Goal: Task Accomplishment & Management: Manage account settings

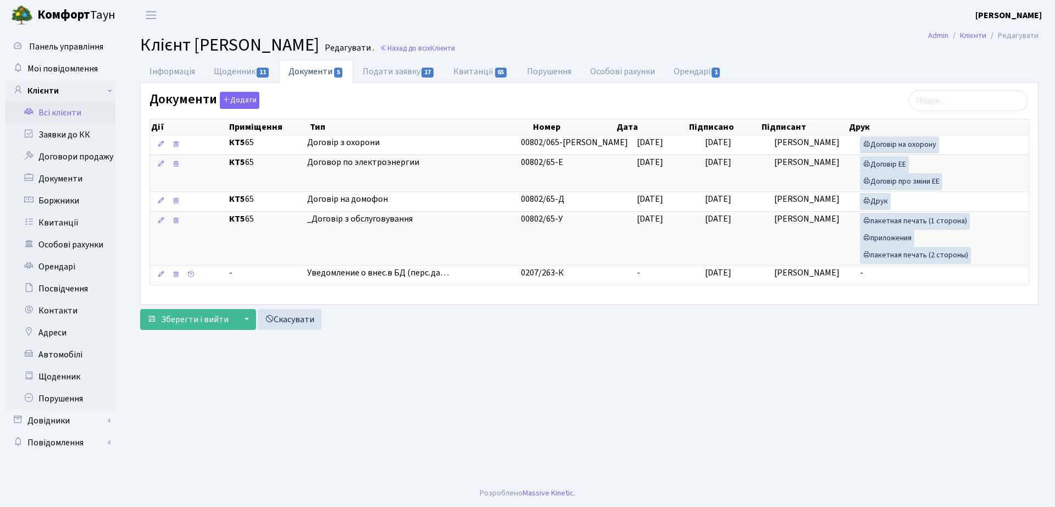
click at [455, 46] on link "Назад до всіх Клієнти" at bounding box center [417, 48] width 75 height 10
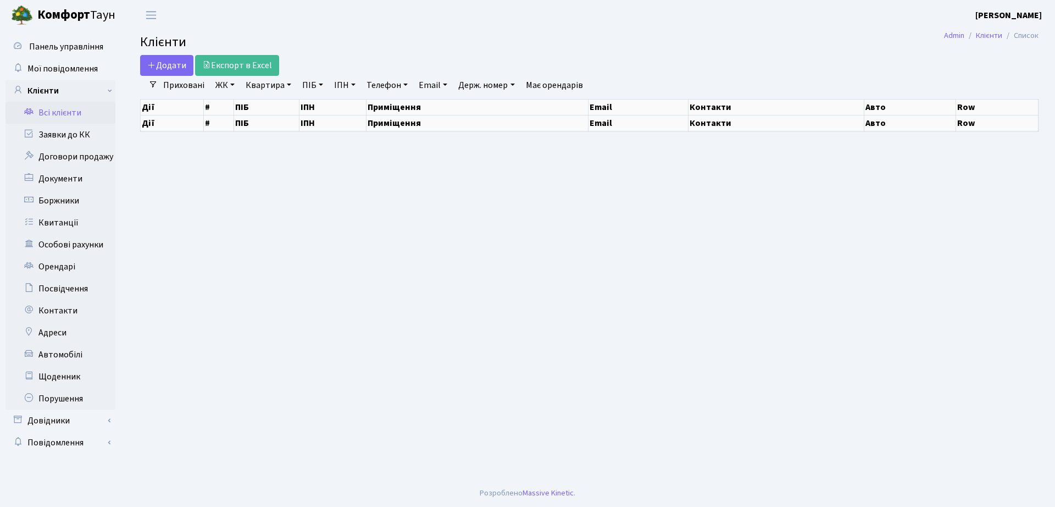
select select "25"
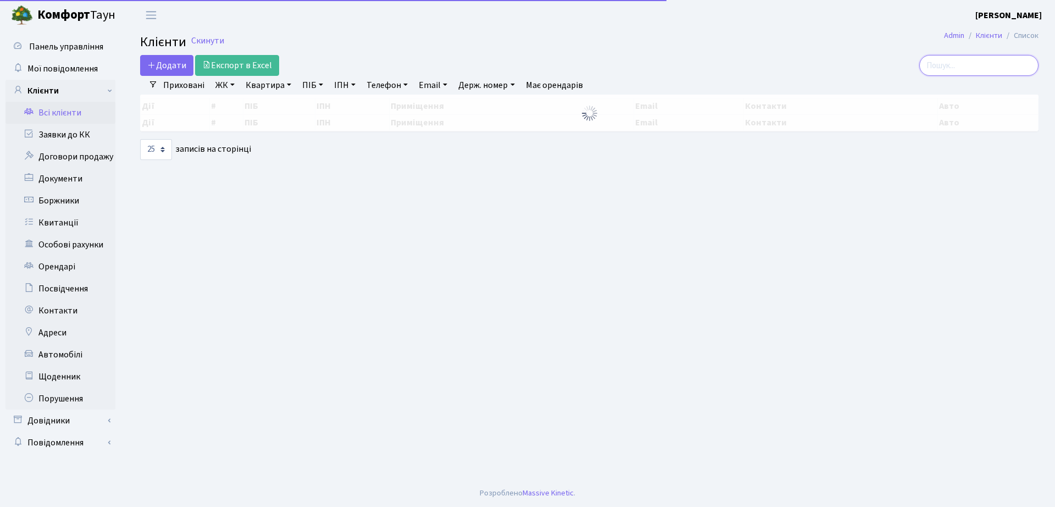
drag, startPoint x: 986, startPoint y: 64, endPoint x: 901, endPoint y: 66, distance: 85.2
click at [901, 66] on div at bounding box center [894, 65] width 288 height 21
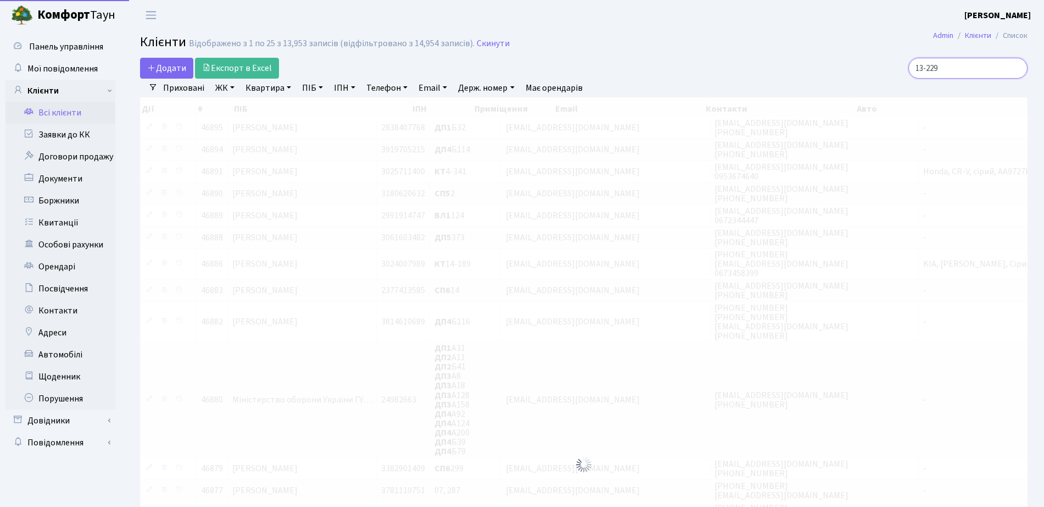
type input "13-229"
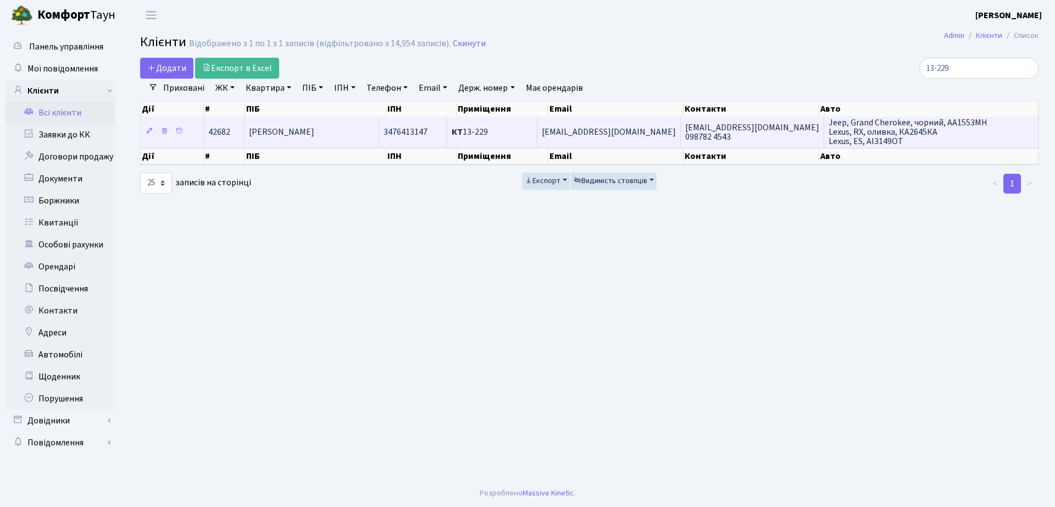
click at [480, 124] on td "КТ 13-229" at bounding box center [492, 131] width 90 height 30
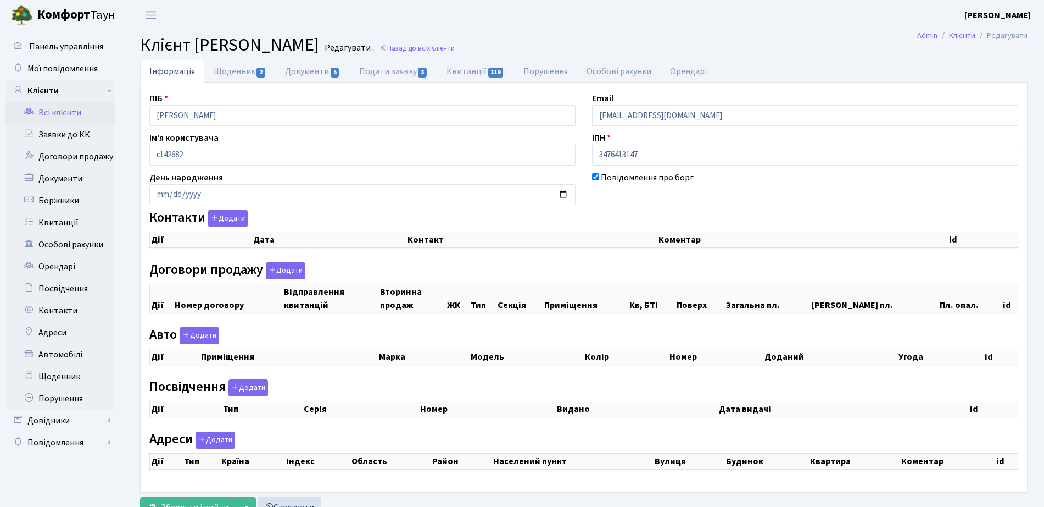
checkbox input "true"
select select "25"
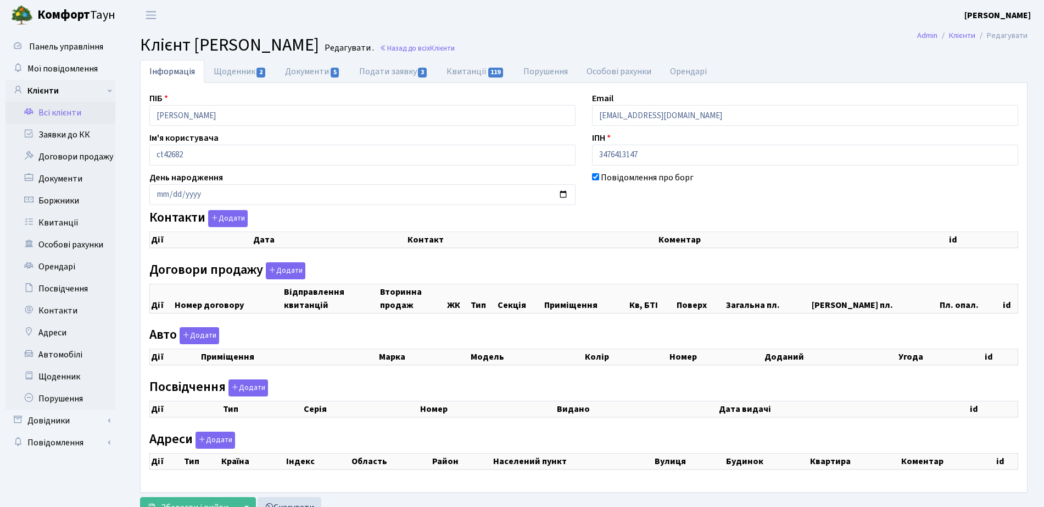
select select "25"
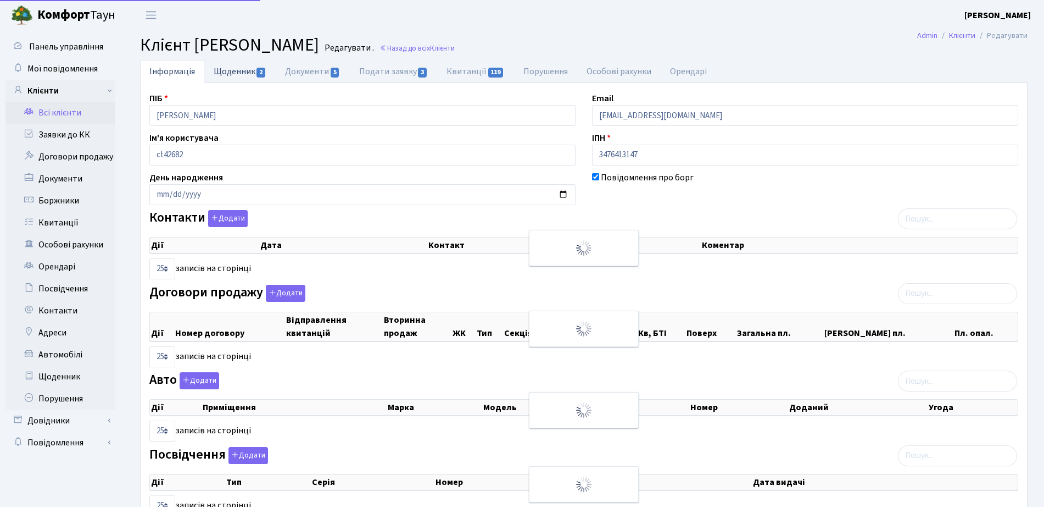
click at [240, 67] on link "Щоденник 2" at bounding box center [239, 71] width 71 height 23
select select "25"
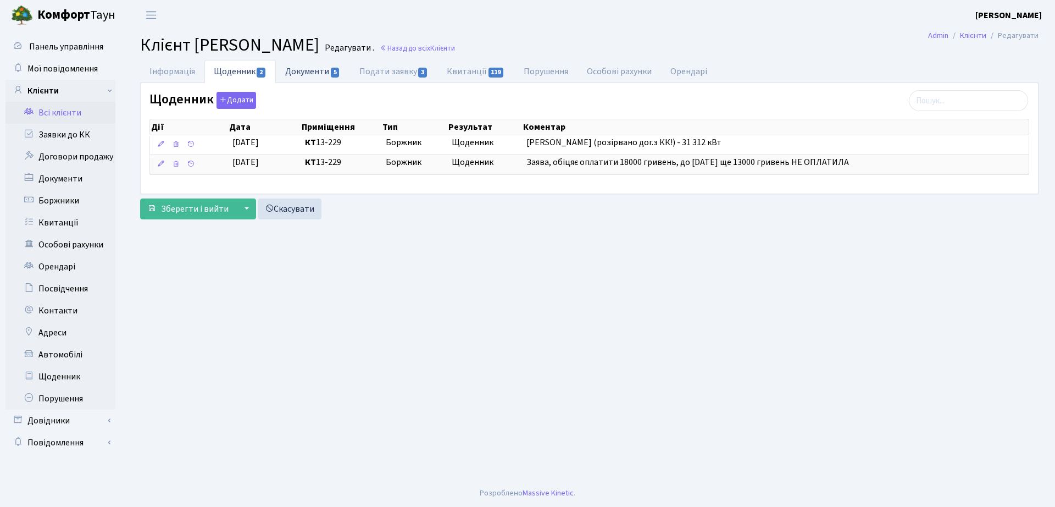
click at [319, 71] on link "Документи 5" at bounding box center [313, 71] width 74 height 23
select select "25"
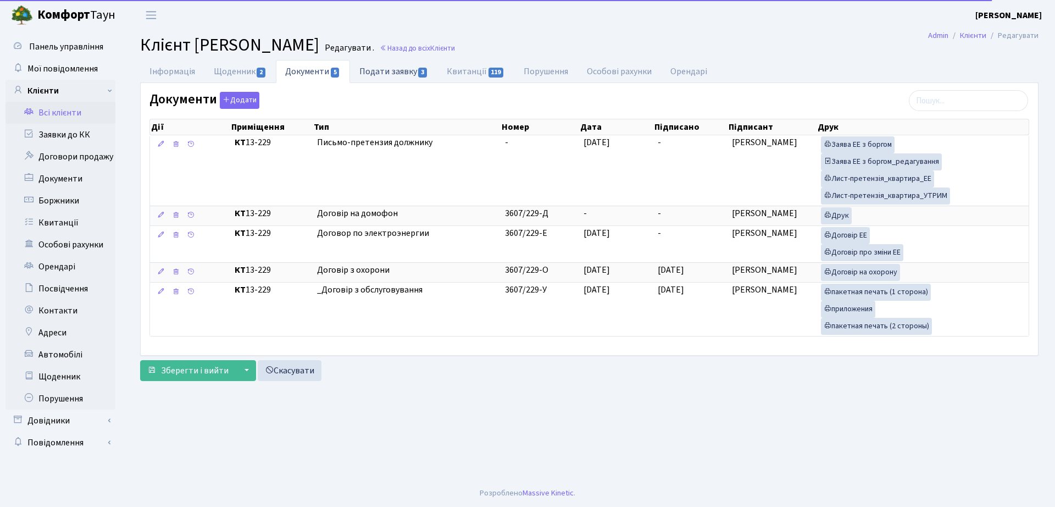
click at [417, 75] on link "Подати заявку 3" at bounding box center [393, 71] width 87 height 23
select select "25"
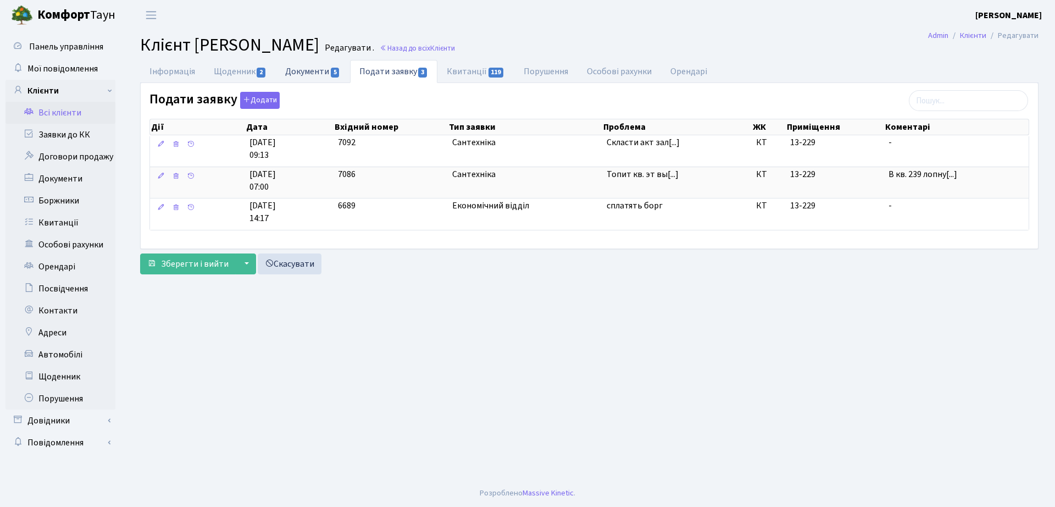
click at [301, 73] on link "Документи 5" at bounding box center [313, 71] width 74 height 23
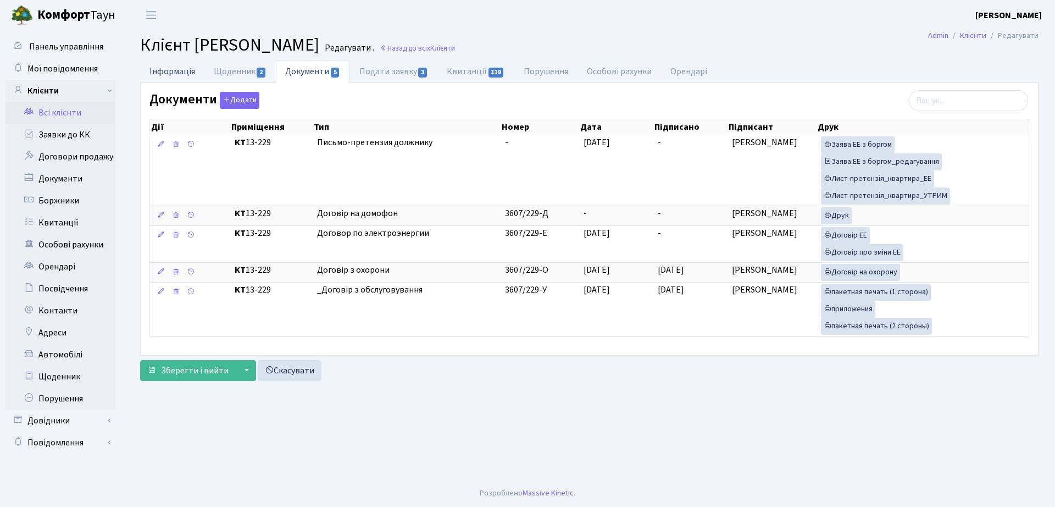
click at [191, 72] on link "Інформація" at bounding box center [172, 71] width 64 height 23
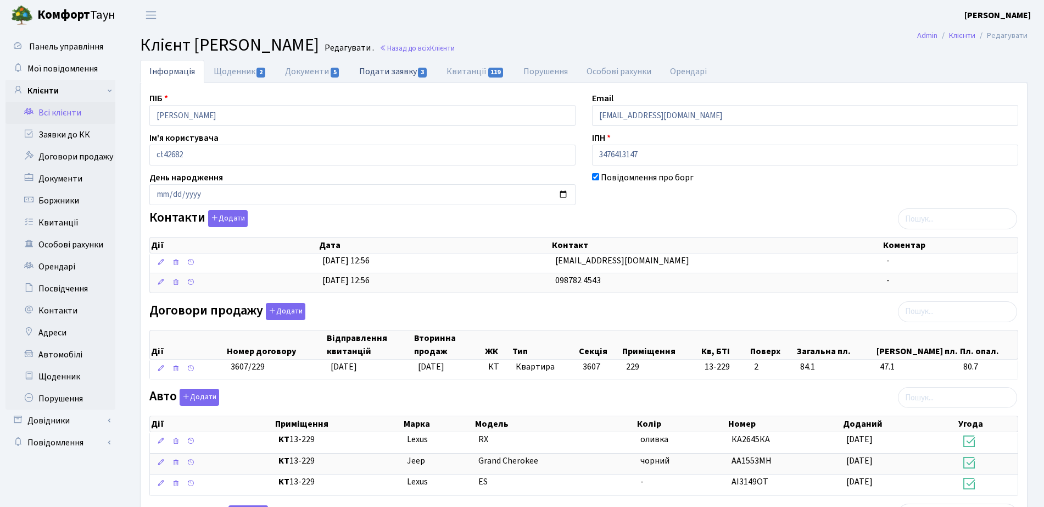
click at [407, 68] on link "Подати заявку 3" at bounding box center [393, 71] width 87 height 23
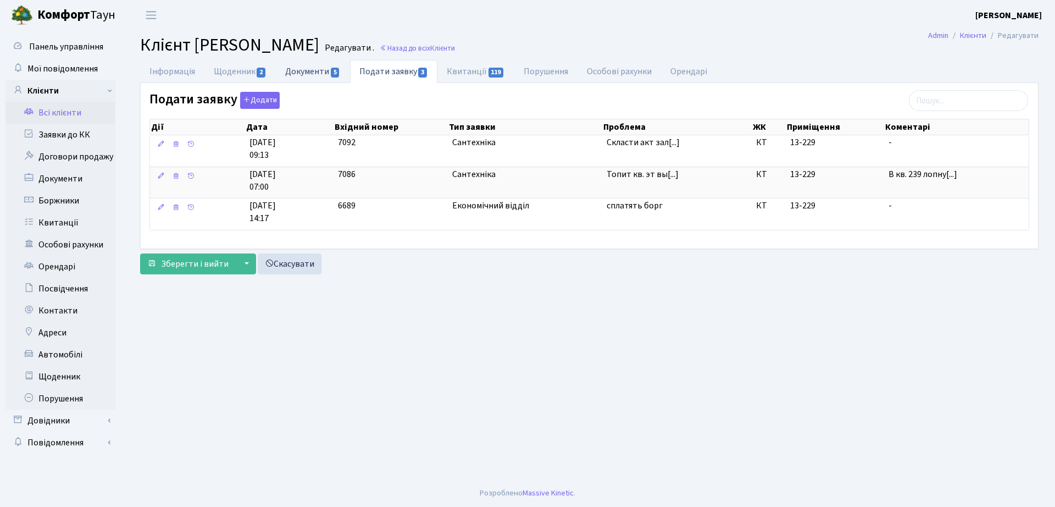
click at [316, 65] on link "Документи 5" at bounding box center [313, 71] width 74 height 23
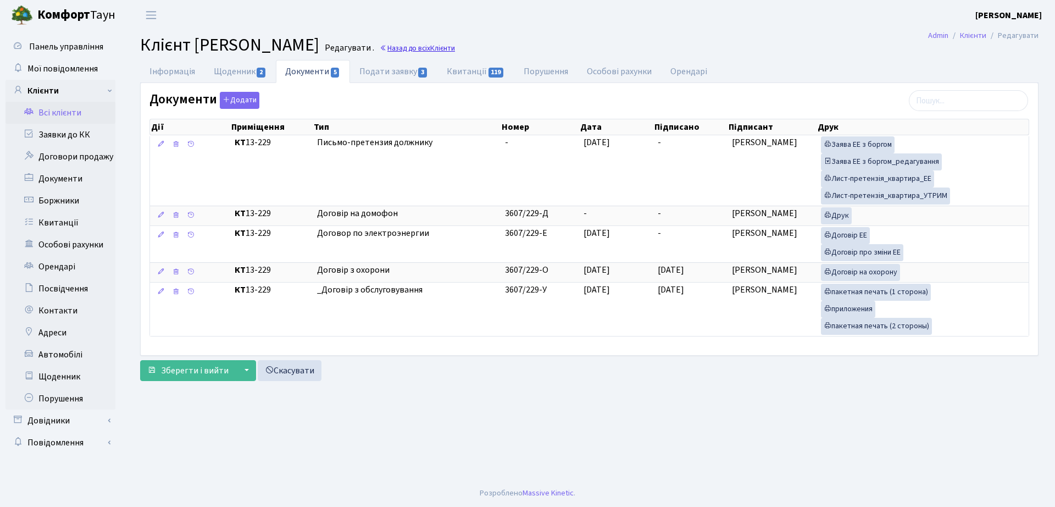
click at [455, 51] on link "Назад до всіх Клієнти" at bounding box center [417, 48] width 75 height 10
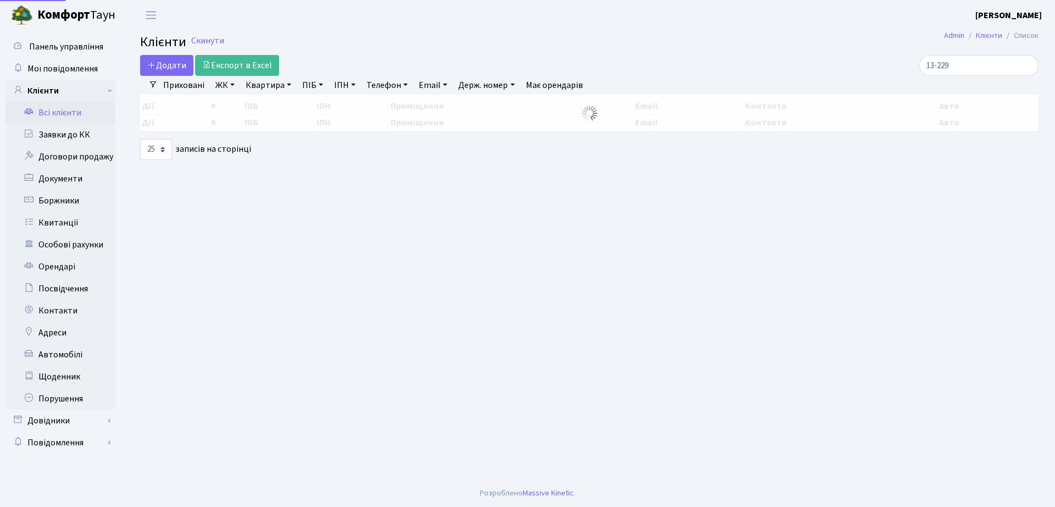
select select "25"
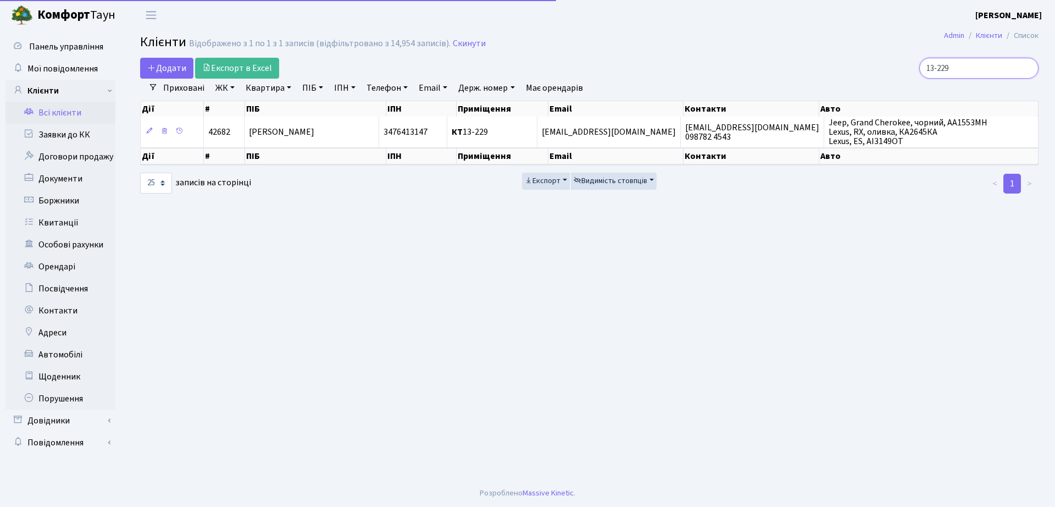
drag, startPoint x: 981, startPoint y: 60, endPoint x: 726, endPoint y: 64, distance: 254.9
click at [739, 72] on div "Додати Експорт в Excel 13-229" at bounding box center [589, 68] width 915 height 21
type input "12-42"
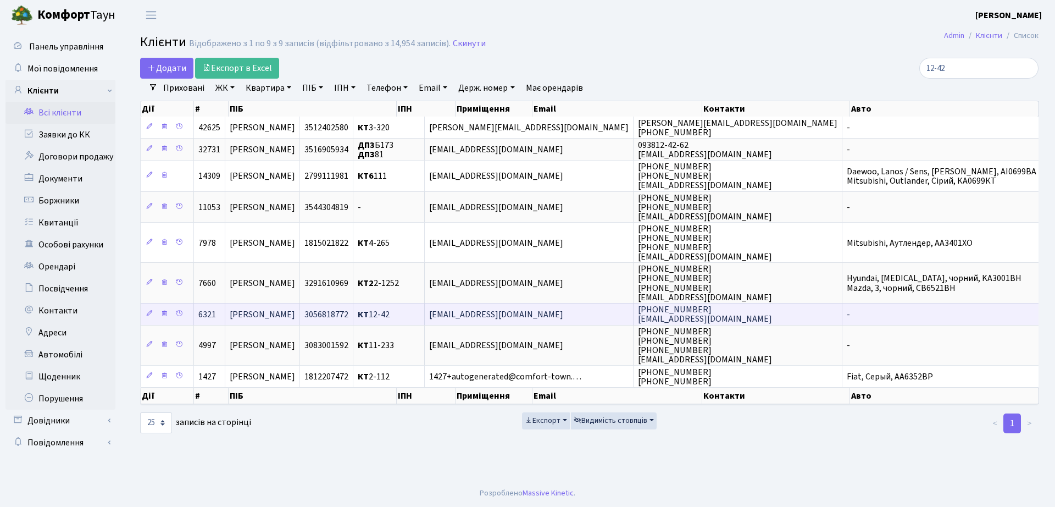
click at [295, 310] on span "Колпаков Михайло Вікторович" at bounding box center [262, 314] width 65 height 12
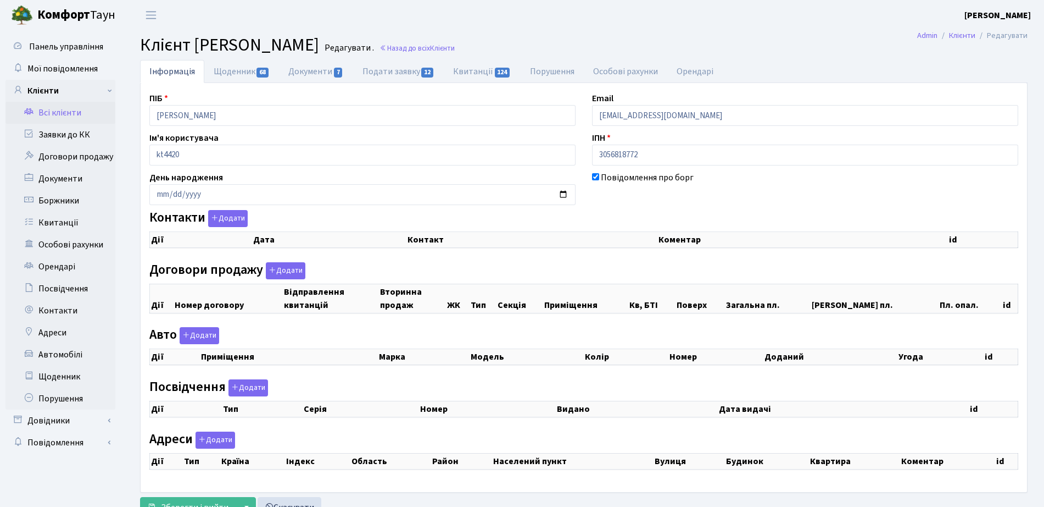
checkbox input "true"
select select "25"
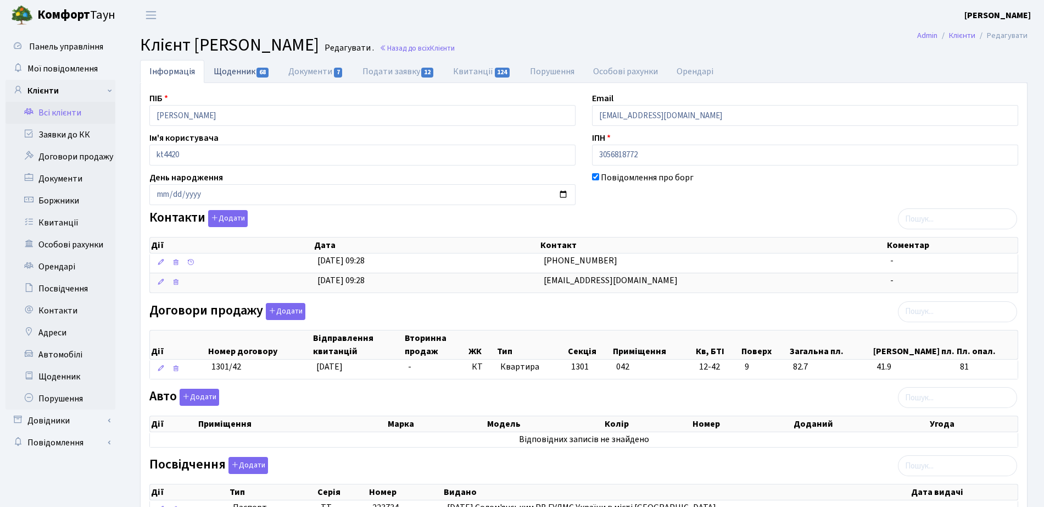
click at [248, 73] on link "Щоденник 68" at bounding box center [241, 71] width 75 height 23
select select "25"
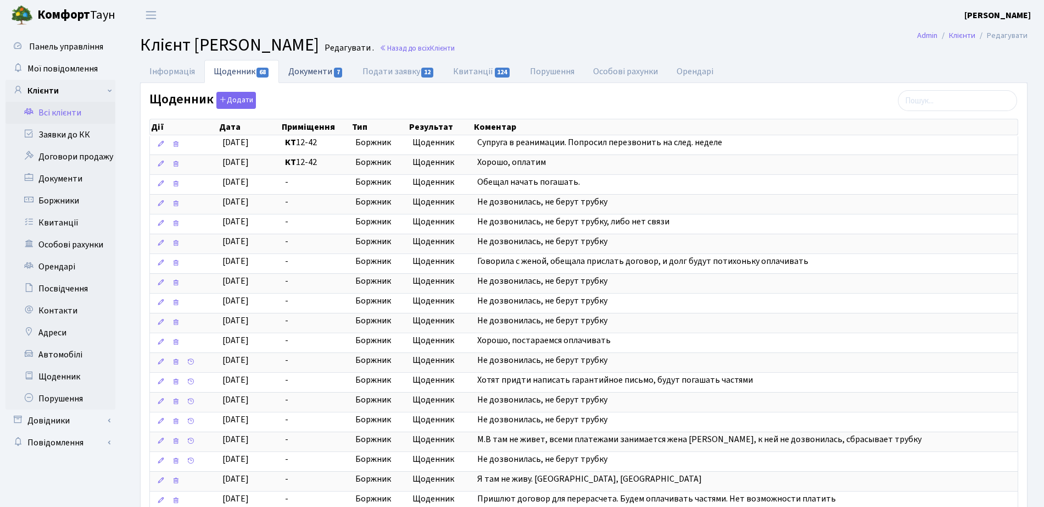
click at [312, 74] on link "Документи 7" at bounding box center [316, 71] width 74 height 23
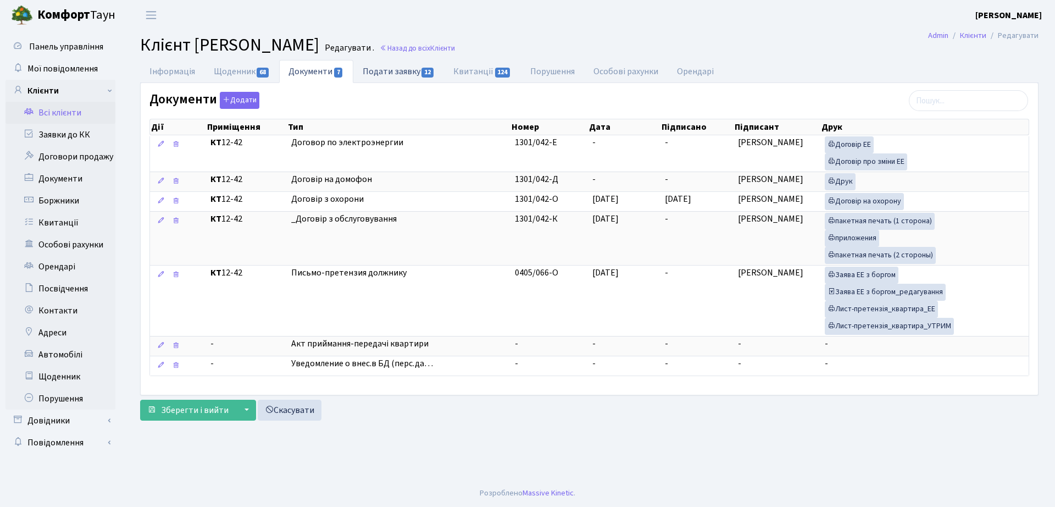
click at [414, 72] on link "Подати заявку 12" at bounding box center [398, 71] width 91 height 23
select select "25"
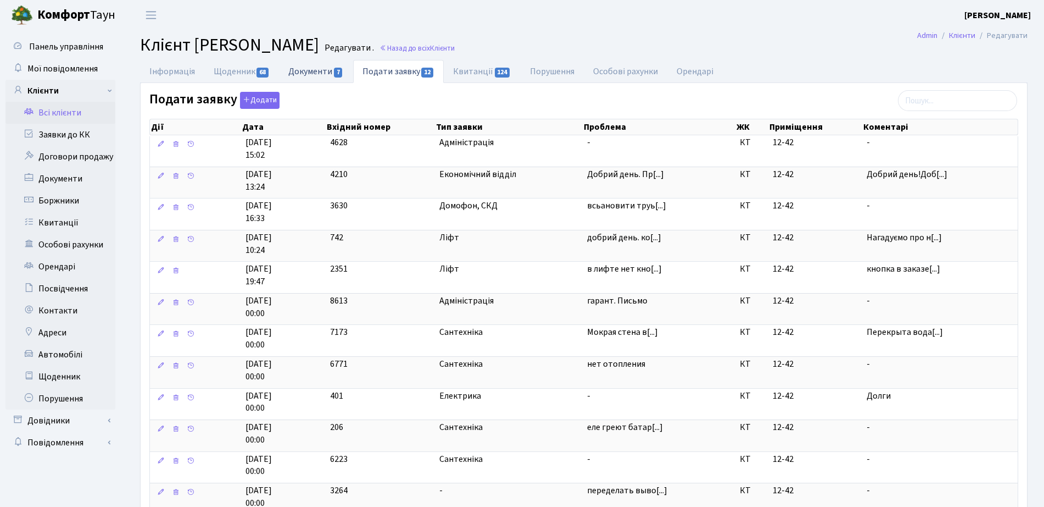
click at [325, 70] on link "Документи 7" at bounding box center [316, 71] width 74 height 23
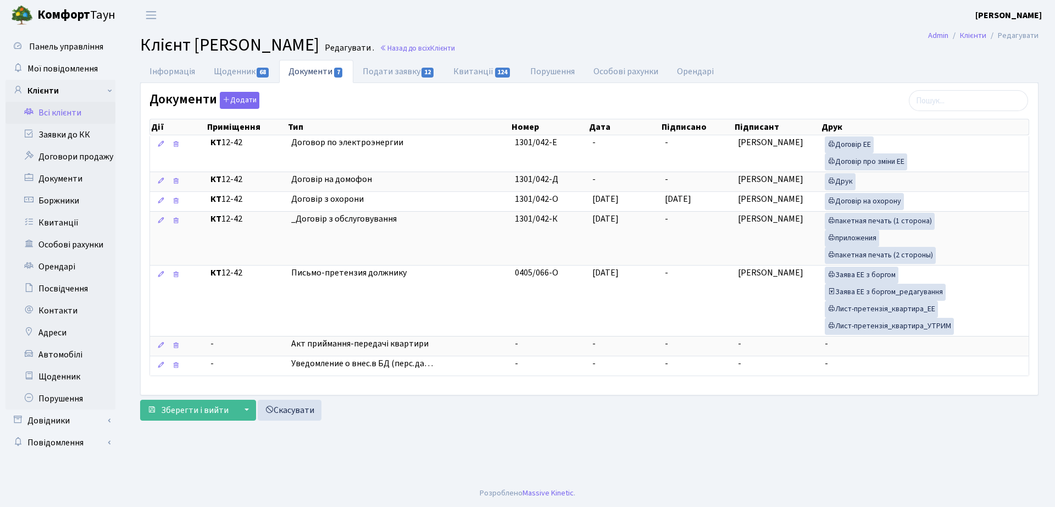
click at [547, 55] on h2 "Клієнт Колпаков Михайло Вікторович Редагувати . Назад до всіх Клієнти" at bounding box center [589, 45] width 898 height 21
click at [544, 53] on h2 "Клієнт Колпаков Михайло Вікторович Редагувати . Назад до всіх Клієнти" at bounding box center [589, 45] width 898 height 21
click at [455, 49] on link "Назад до всіх Клієнти" at bounding box center [417, 48] width 75 height 10
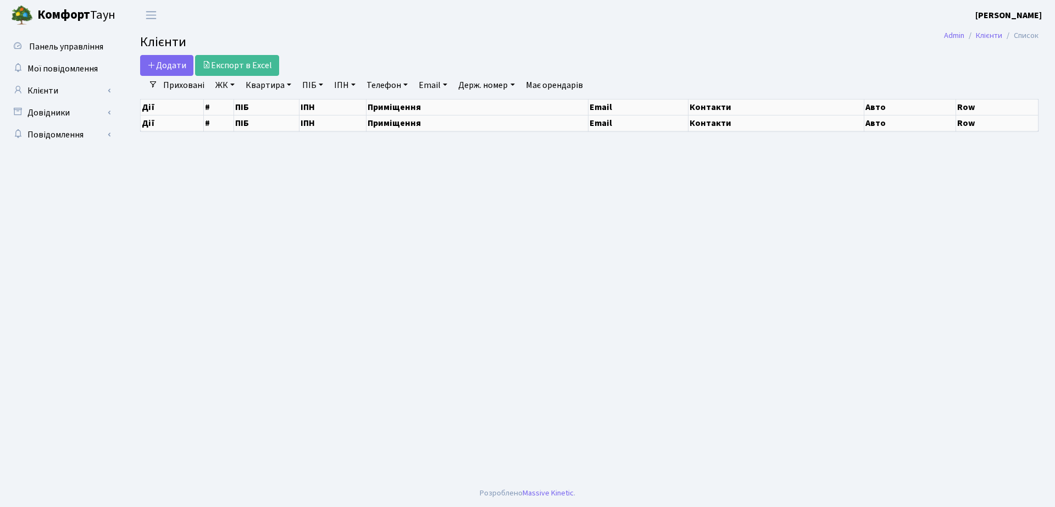
select select "25"
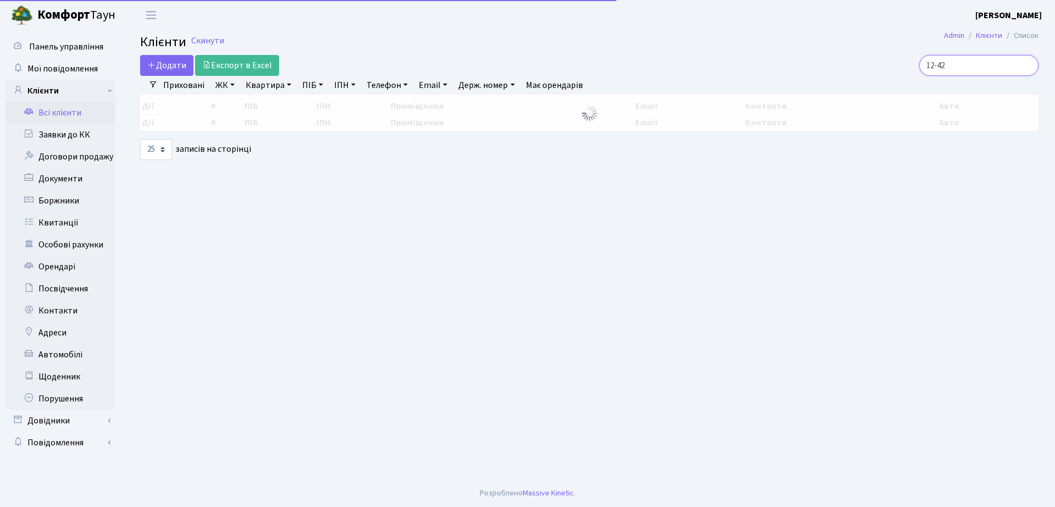
drag, startPoint x: 924, startPoint y: 81, endPoint x: 843, endPoint y: 76, distance: 80.9
click at [843, 76] on div "12-42" at bounding box center [894, 65] width 288 height 21
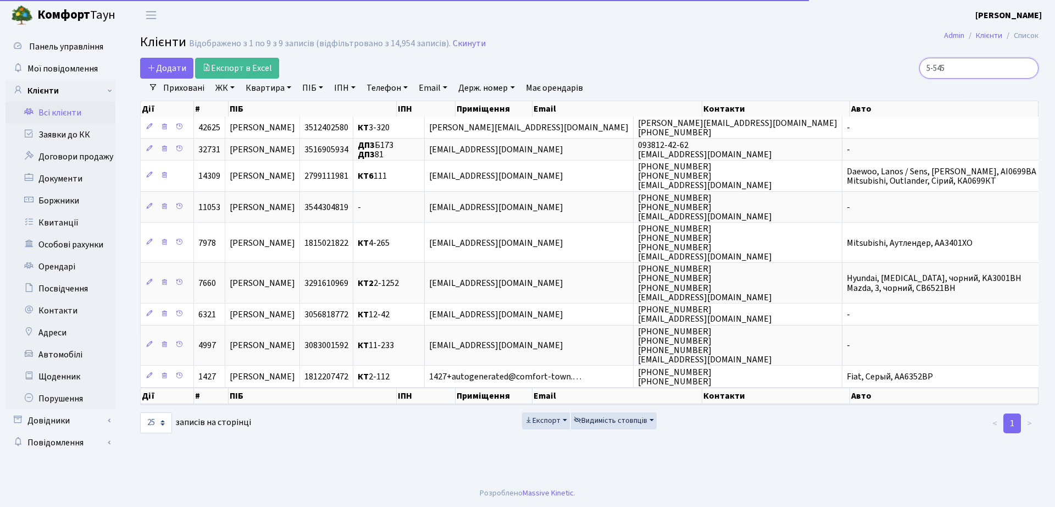
type input "5-545"
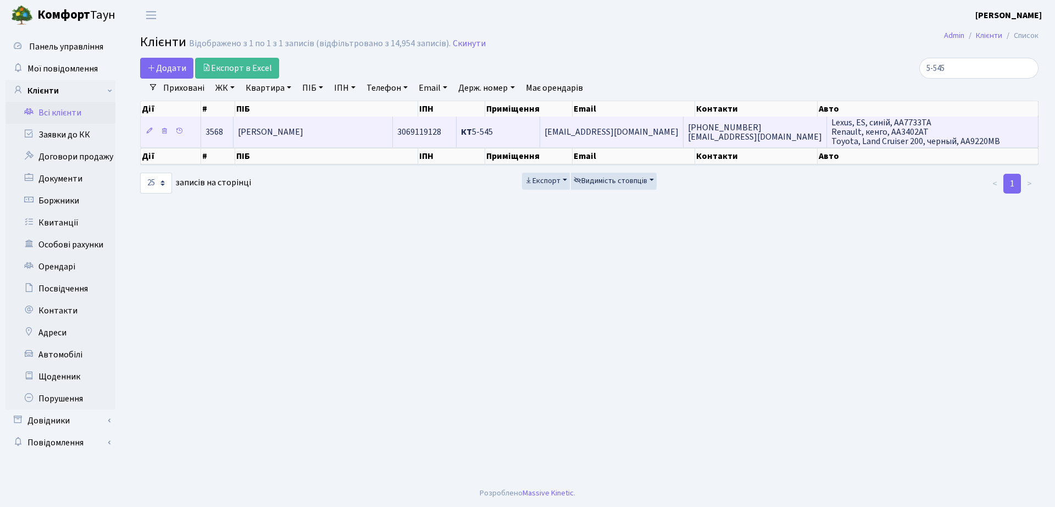
click at [472, 135] on b "КТ" at bounding box center [466, 132] width 11 height 12
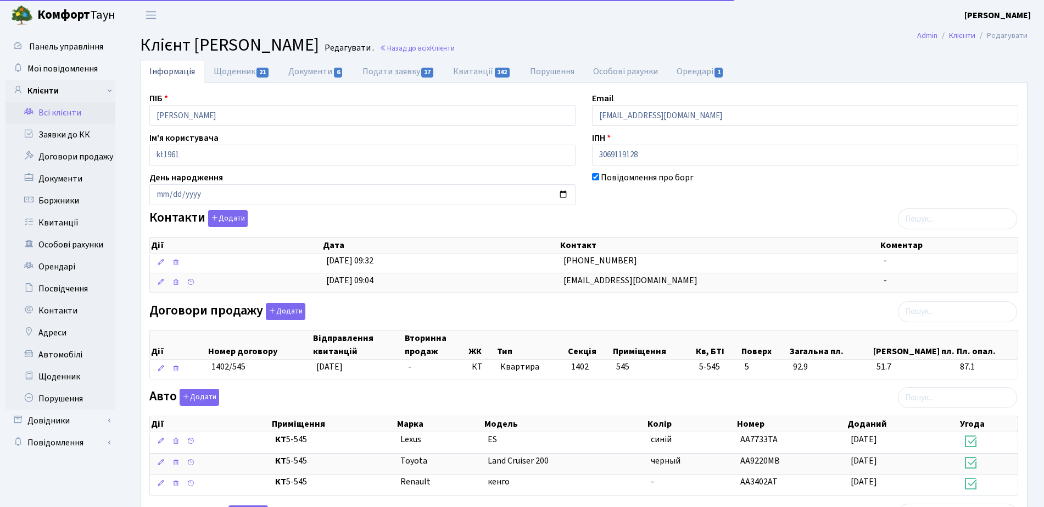
click at [259, 72] on span "21" at bounding box center [263, 73] width 12 height 10
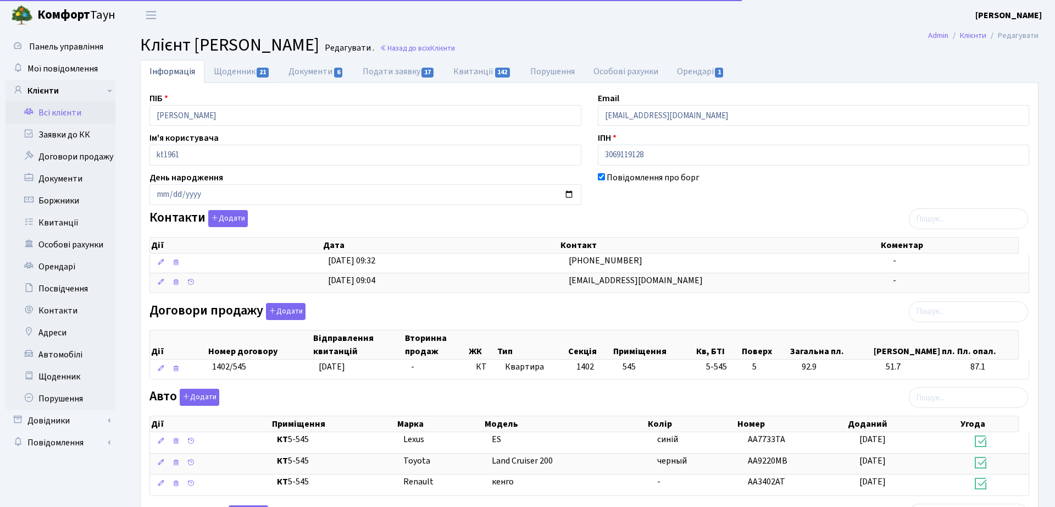
select select "25"
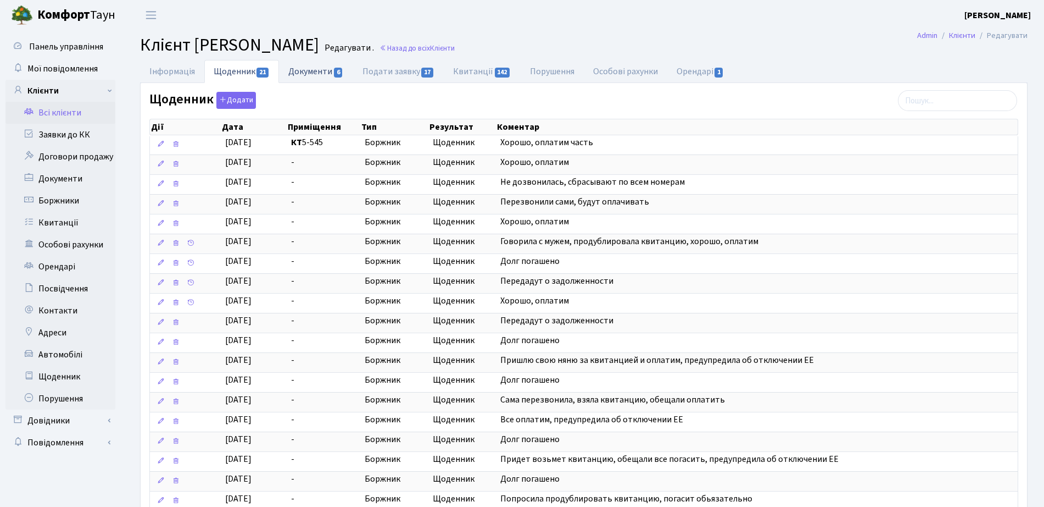
click at [321, 73] on link "Документи 6" at bounding box center [316, 71] width 74 height 23
select select "25"
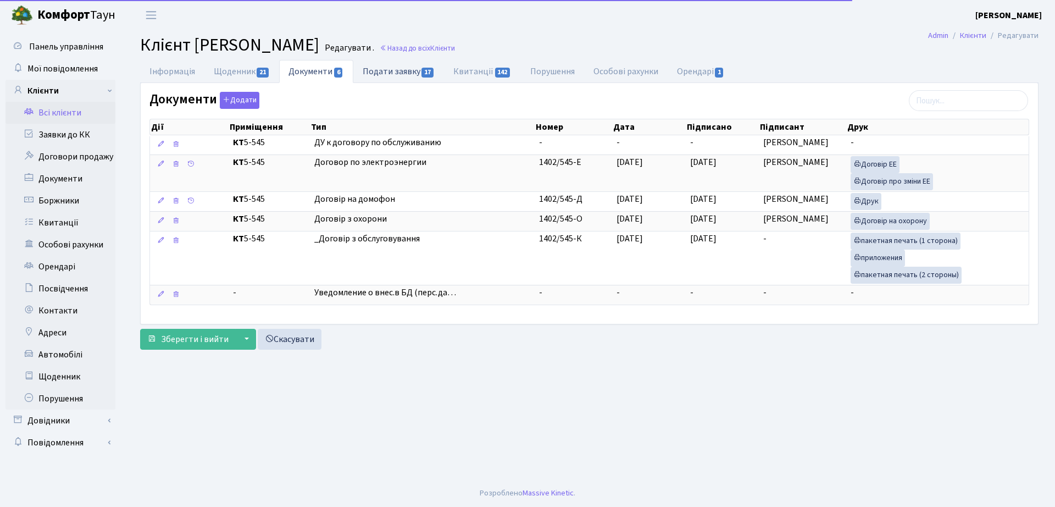
click at [413, 77] on link "Подати заявку 17" at bounding box center [398, 71] width 91 height 23
select select "25"
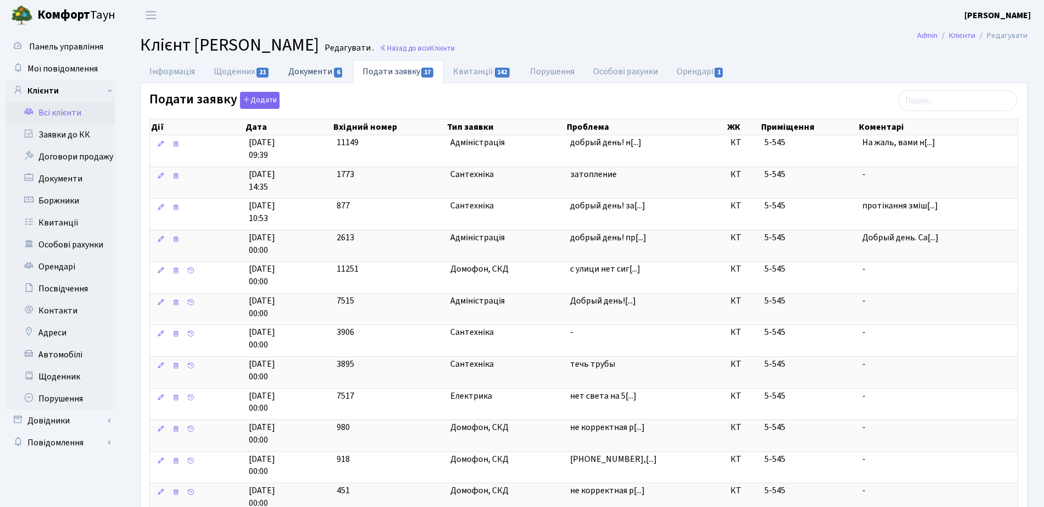
click at [317, 71] on link "Документи 6" at bounding box center [316, 71] width 74 height 23
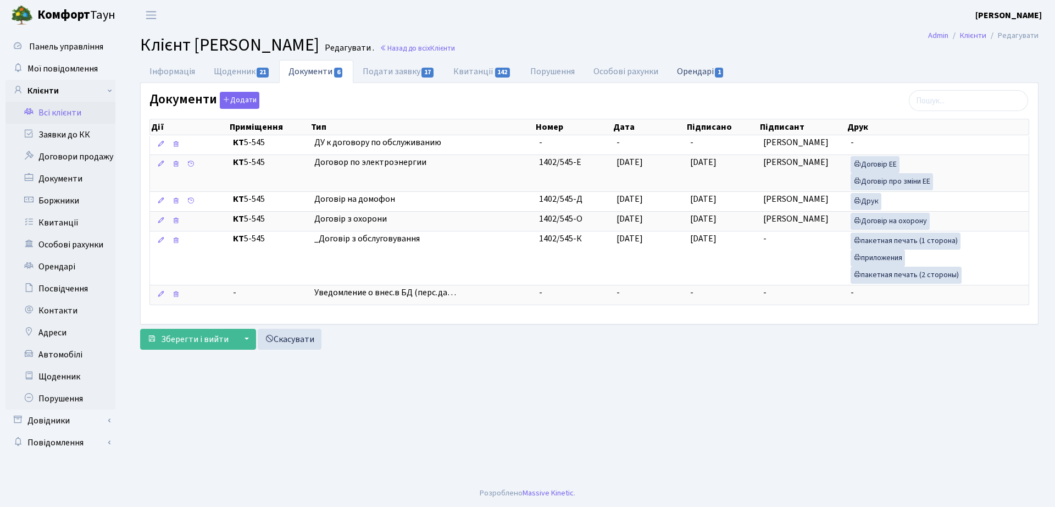
click at [725, 77] on link "Орендарі 1" at bounding box center [700, 71] width 66 height 23
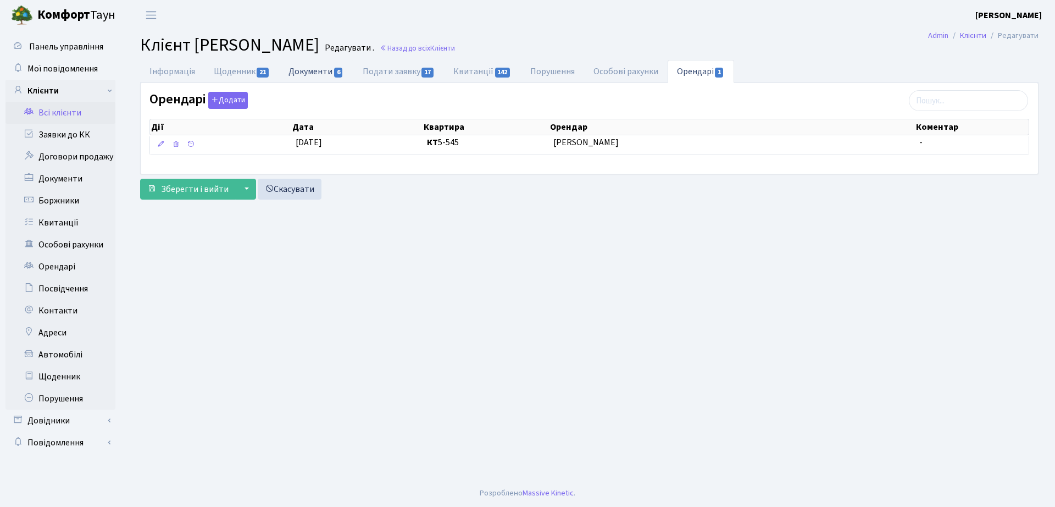
click at [336, 66] on link "Документи 6" at bounding box center [316, 71] width 74 height 23
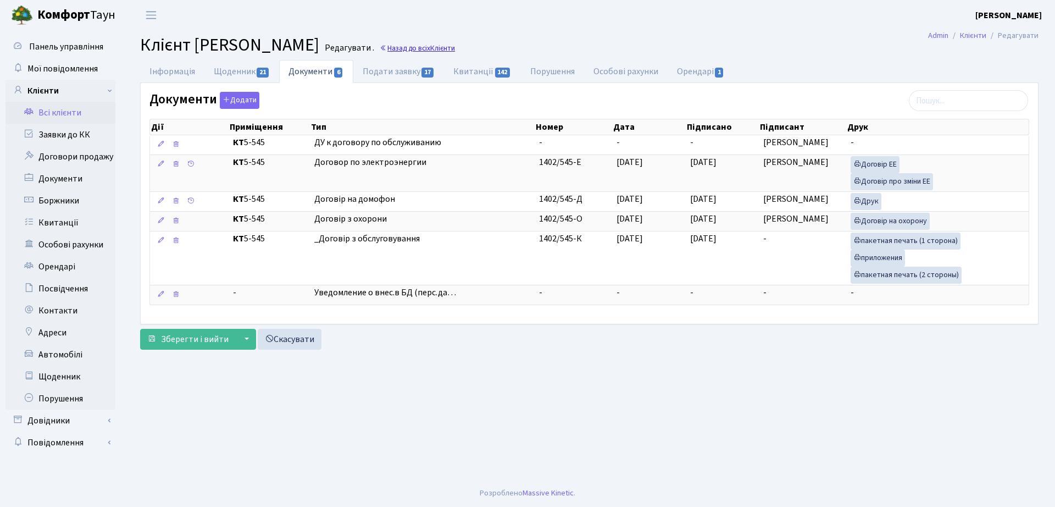
click at [455, 43] on span "Клієнти" at bounding box center [442, 48] width 25 height 10
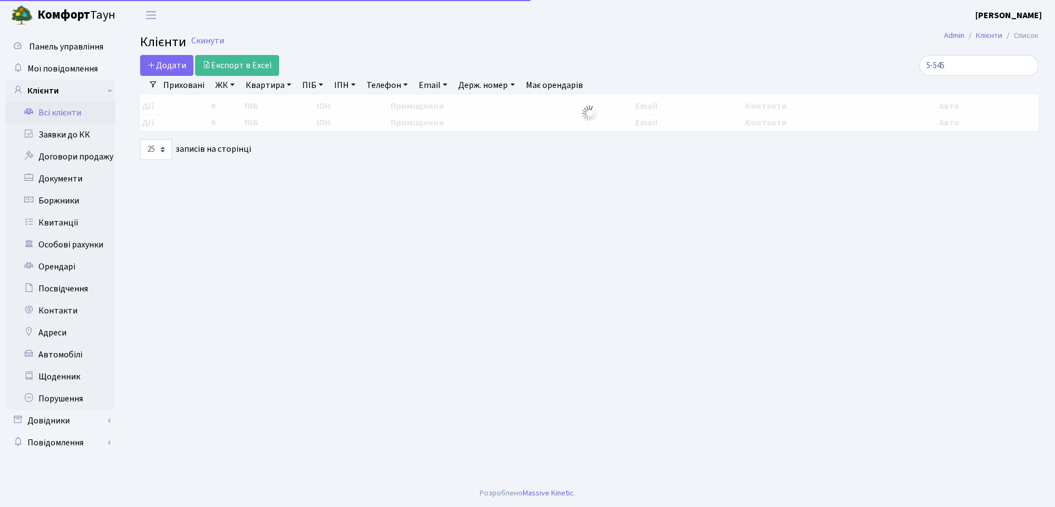
select select "25"
drag, startPoint x: 0, startPoint y: 0, endPoint x: 865, endPoint y: 57, distance: 867.2
click at [865, 57] on div "5-545" at bounding box center [894, 65] width 288 height 21
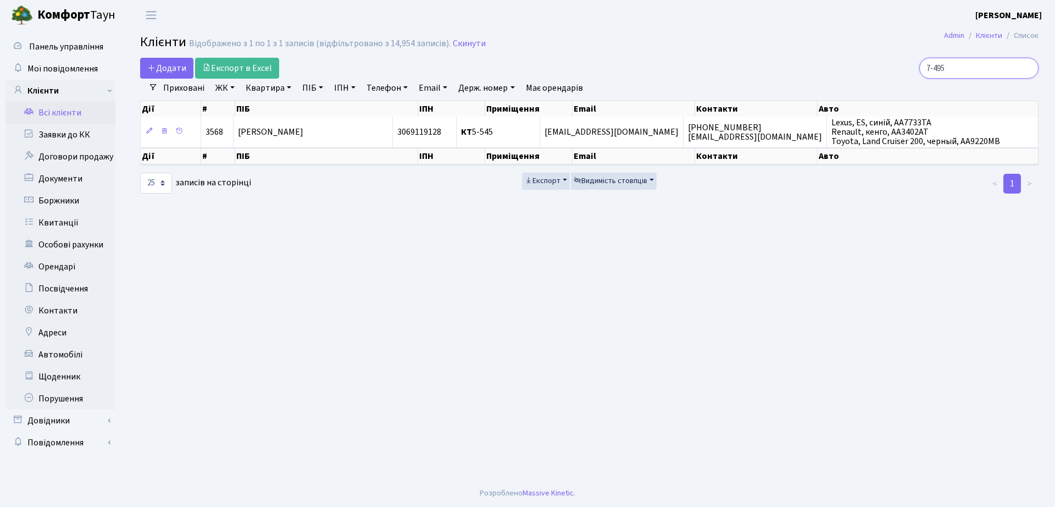
type input "7-495"
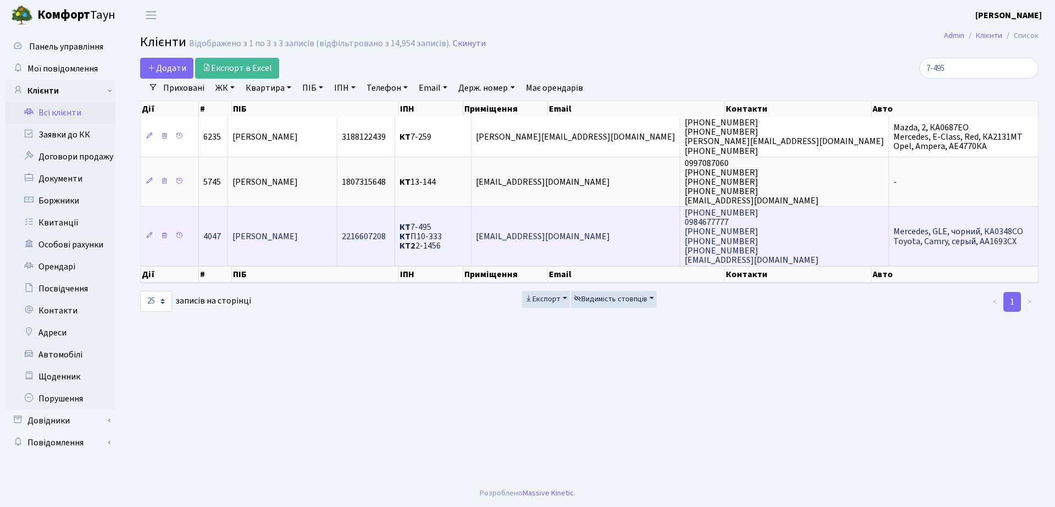
click at [328, 225] on td "[PERSON_NAME]" at bounding box center [282, 235] width 109 height 59
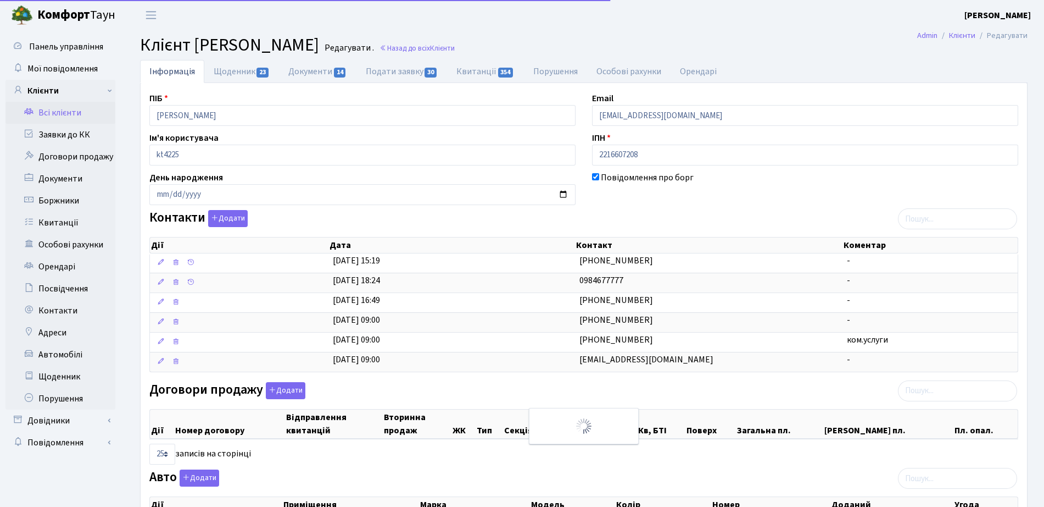
select select "25"
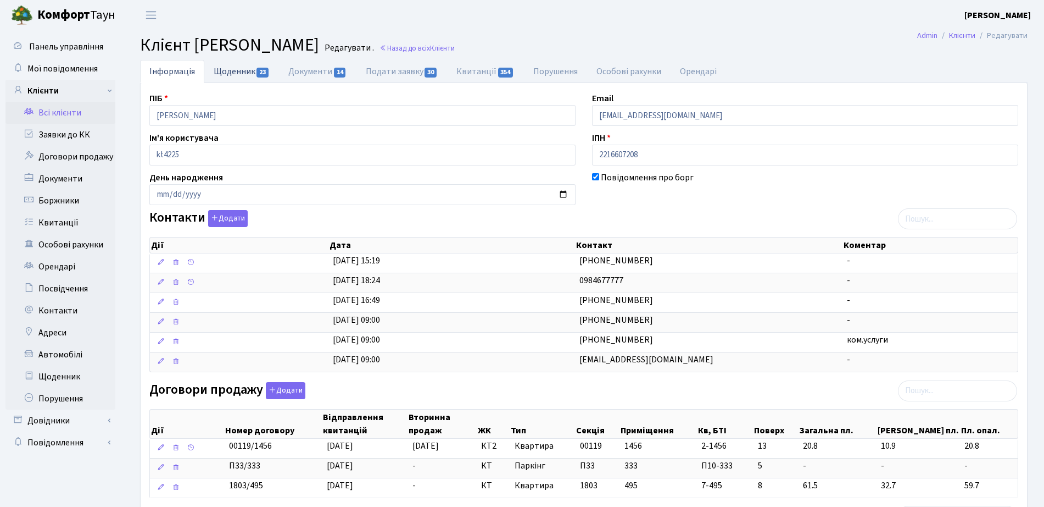
click at [234, 75] on link "Щоденник 23" at bounding box center [241, 71] width 75 height 23
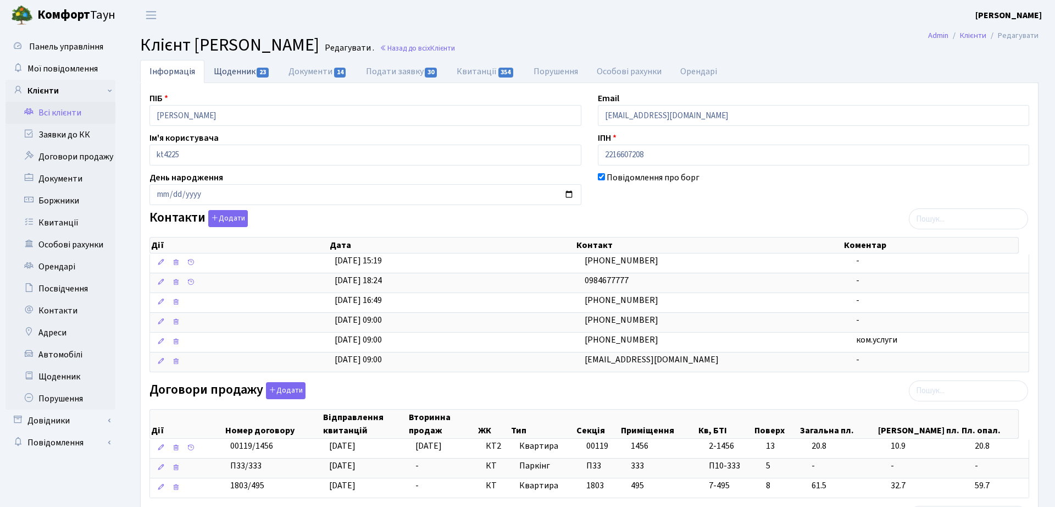
select select "25"
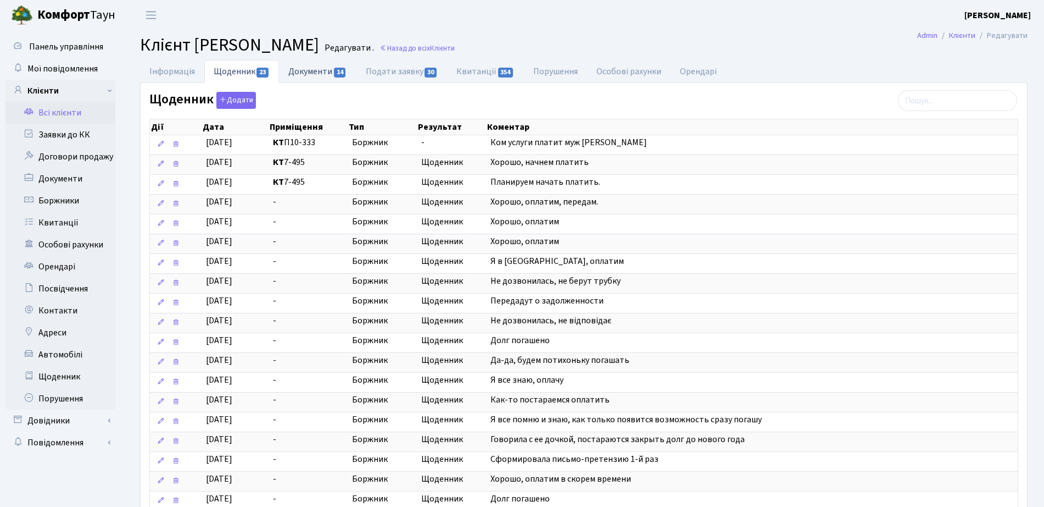
click at [318, 73] on link "Документи 14" at bounding box center [317, 71] width 77 height 23
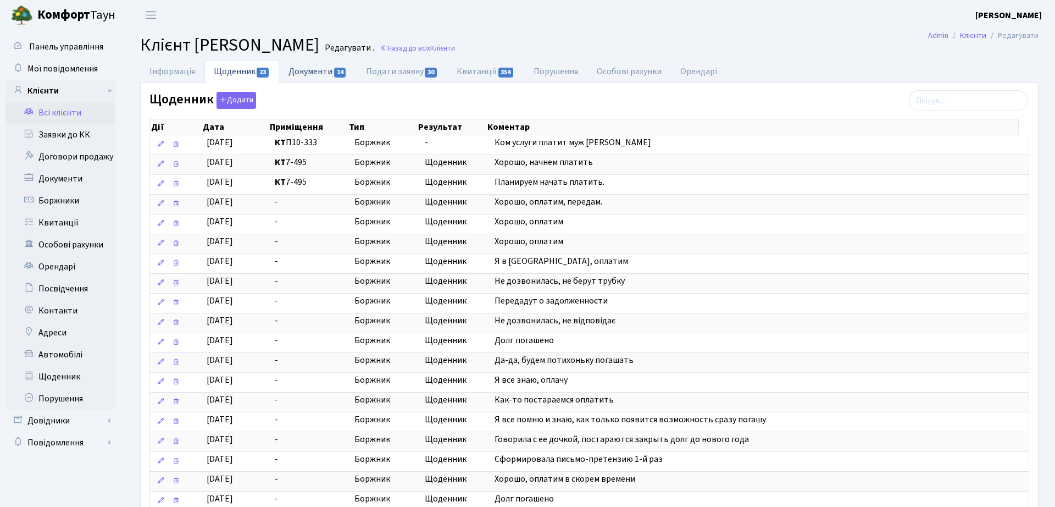
select select "25"
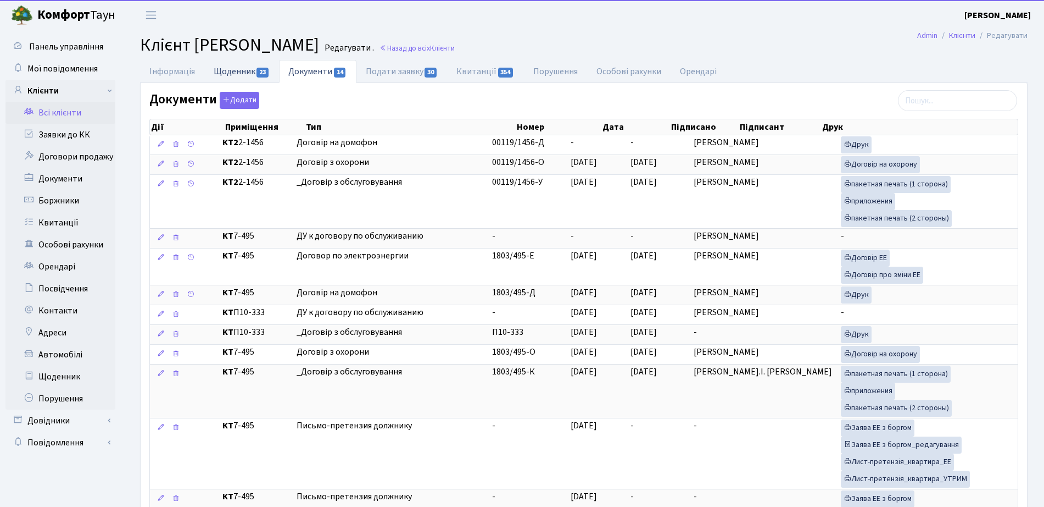
click at [238, 73] on link "Щоденник 23" at bounding box center [241, 71] width 75 height 23
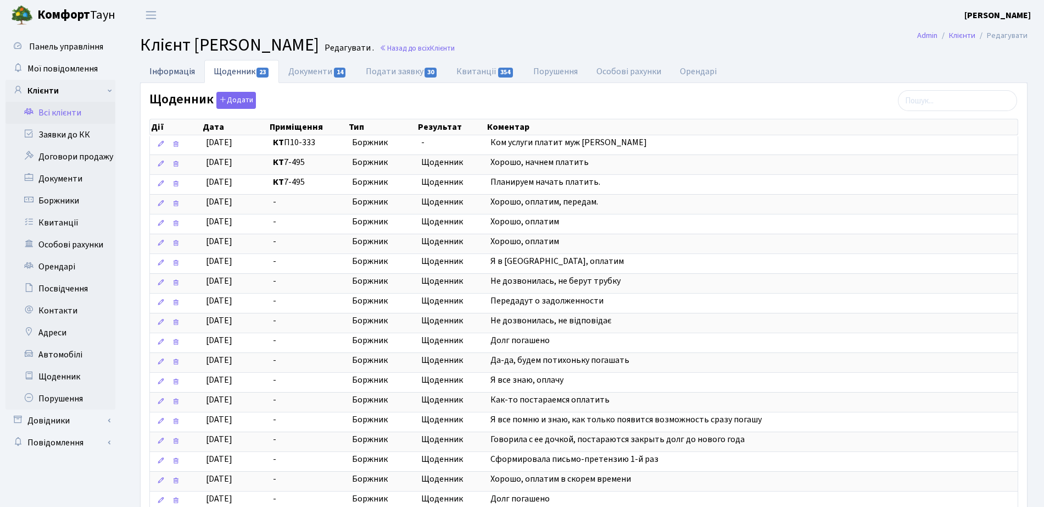
click at [177, 70] on link "Інформація" at bounding box center [172, 71] width 64 height 23
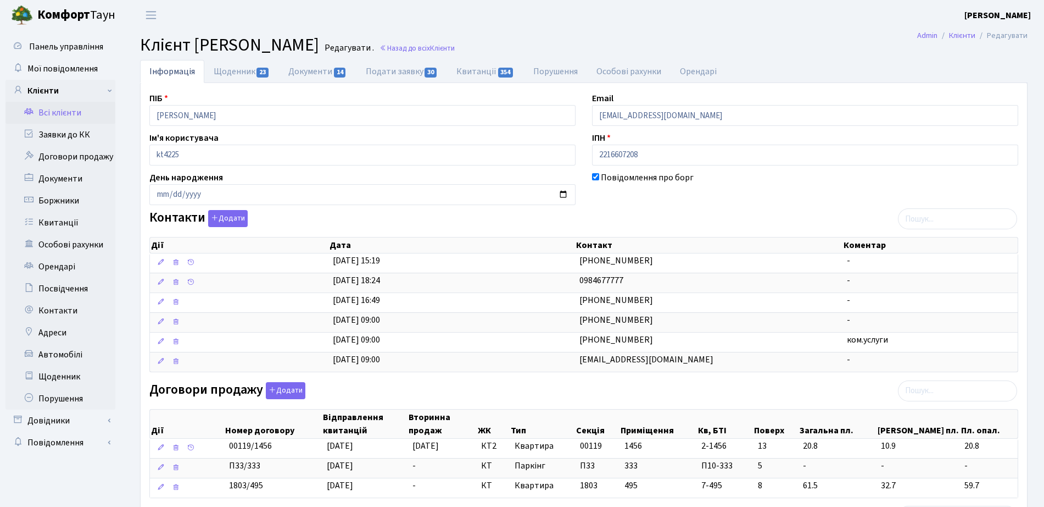
scroll to position [69, 0]
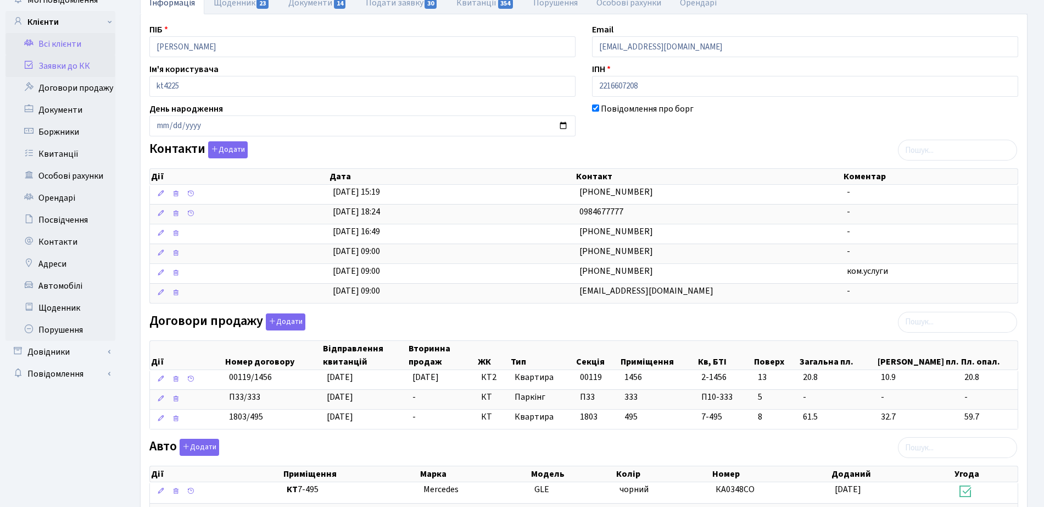
click at [58, 61] on link "Заявки до КК" at bounding box center [60, 66] width 110 height 22
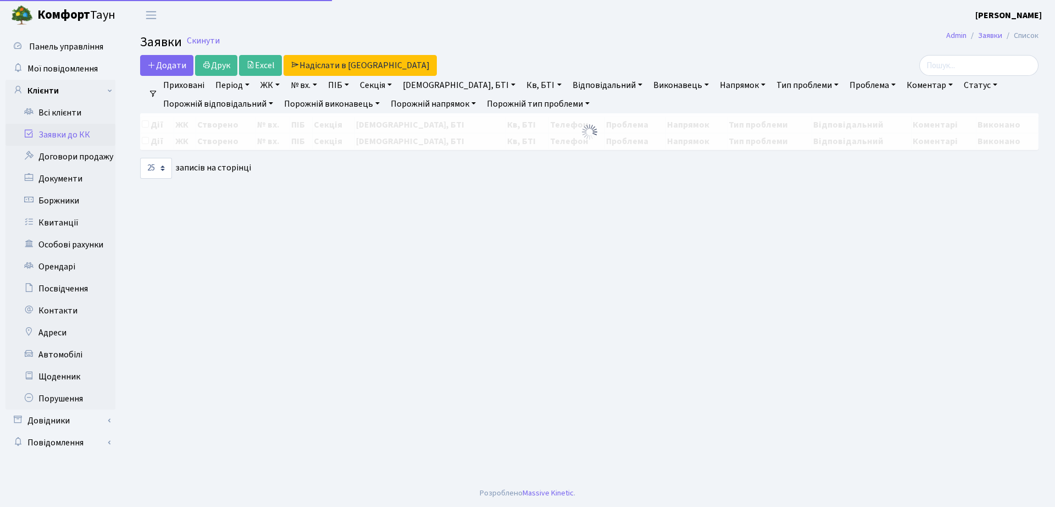
select select "25"
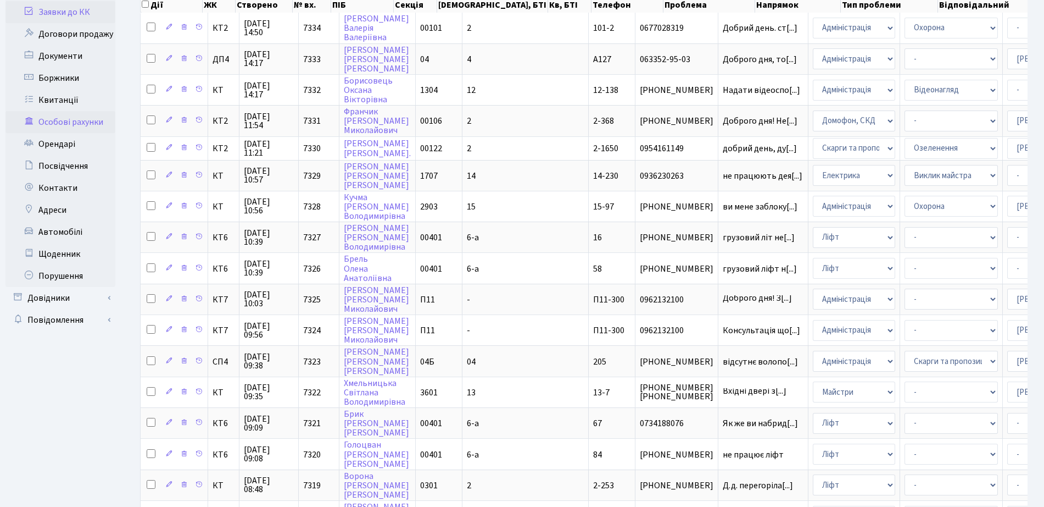
scroll to position [68, 0]
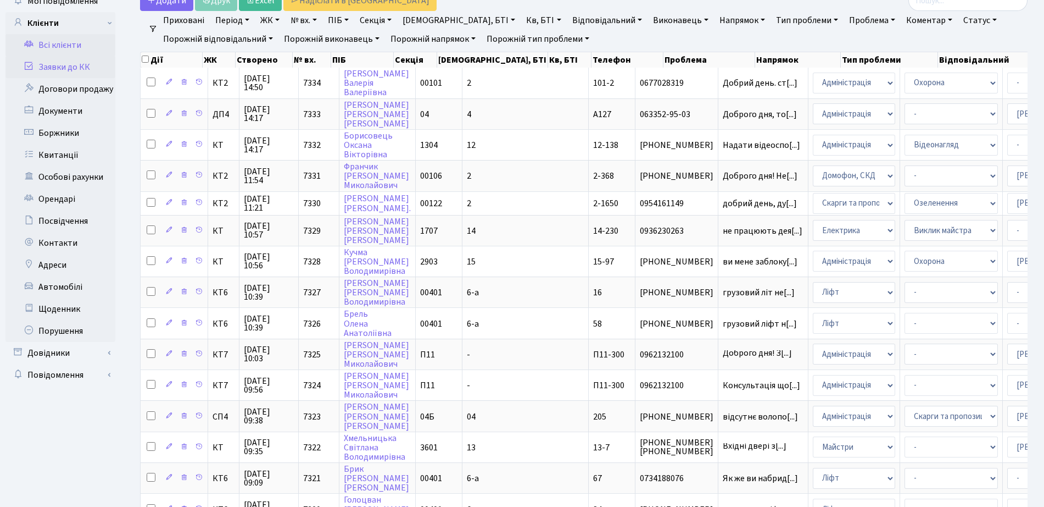
click at [66, 46] on link "Всі клієнти" at bounding box center [60, 45] width 110 height 22
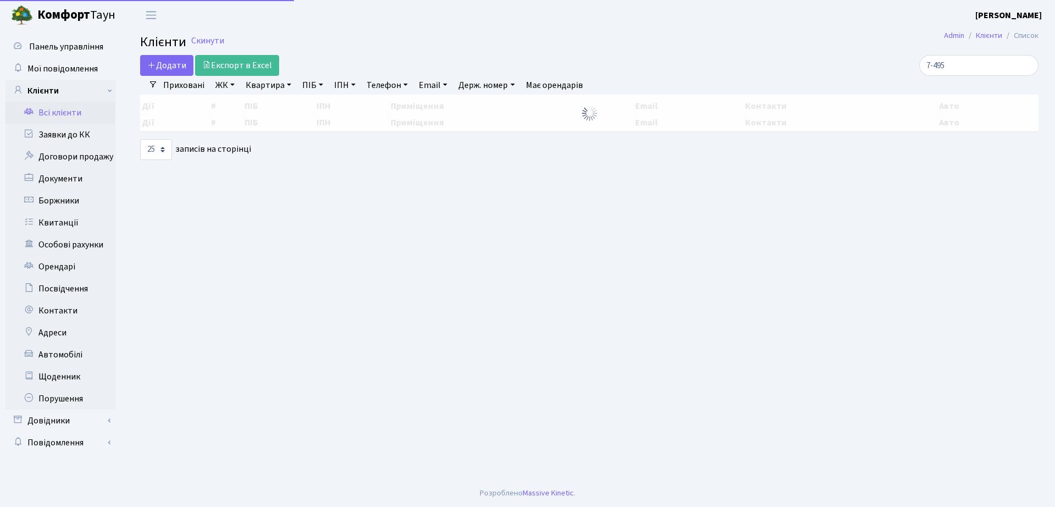
select select "25"
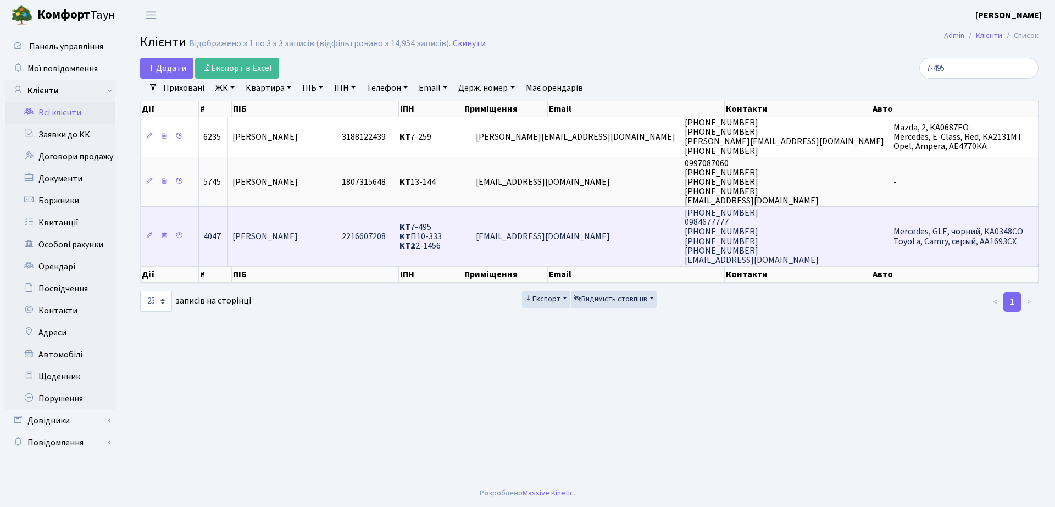
click at [386, 234] on span "2216607208" at bounding box center [364, 236] width 44 height 12
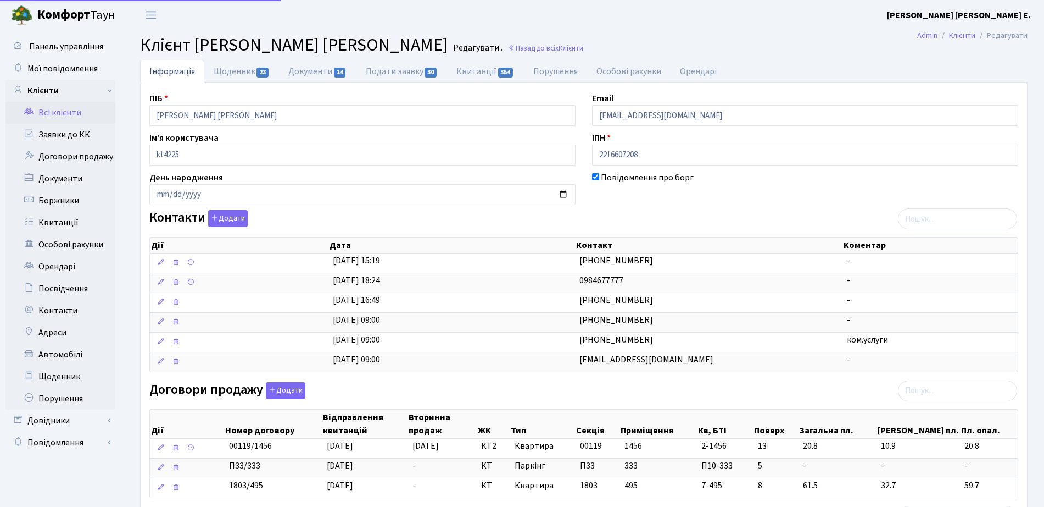
select select "25"
click at [253, 71] on link "Щоденник 23" at bounding box center [241, 71] width 75 height 23
select select "25"
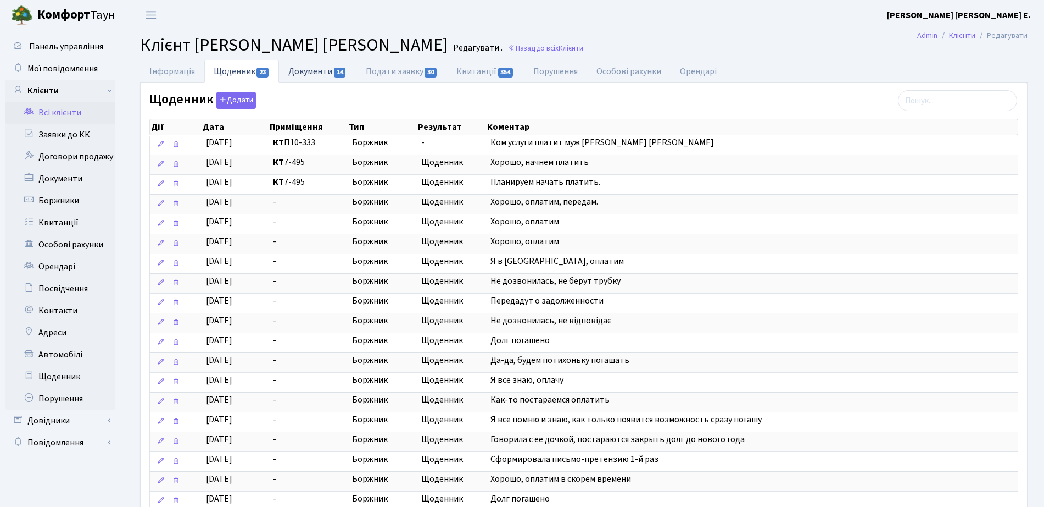
click at [300, 68] on link "Документи 14" at bounding box center [317, 71] width 77 height 23
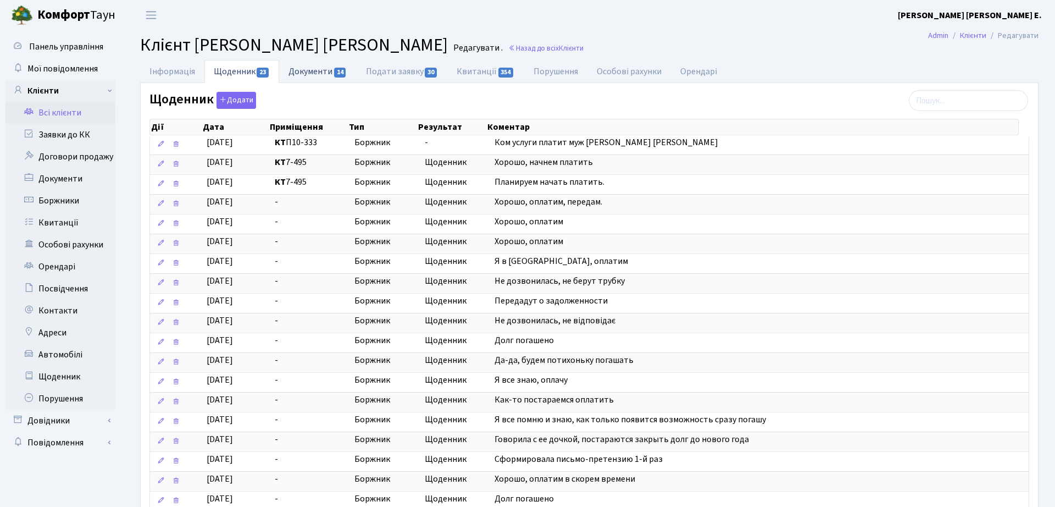
select select "25"
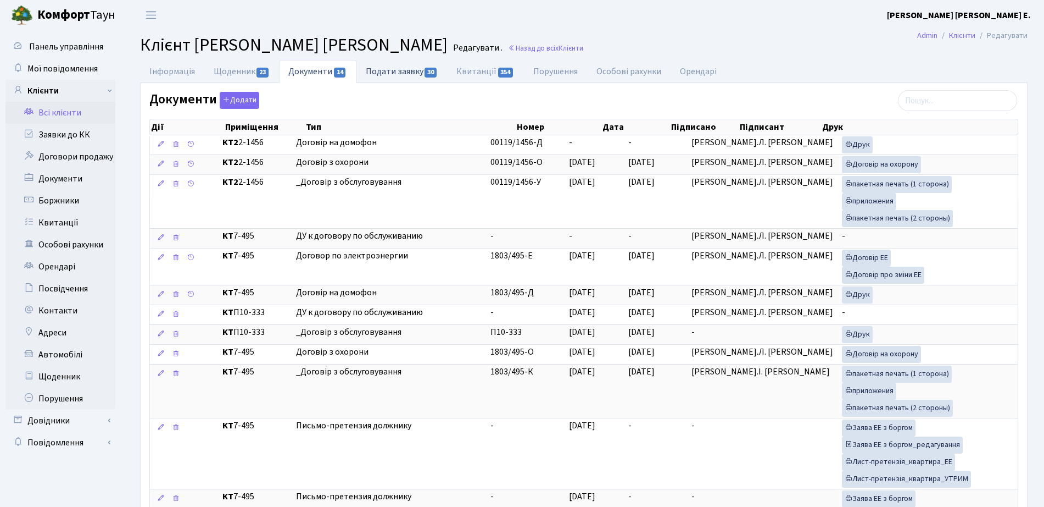
click at [399, 66] on link "Подати заявку 30" at bounding box center [402, 71] width 91 height 23
select select "25"
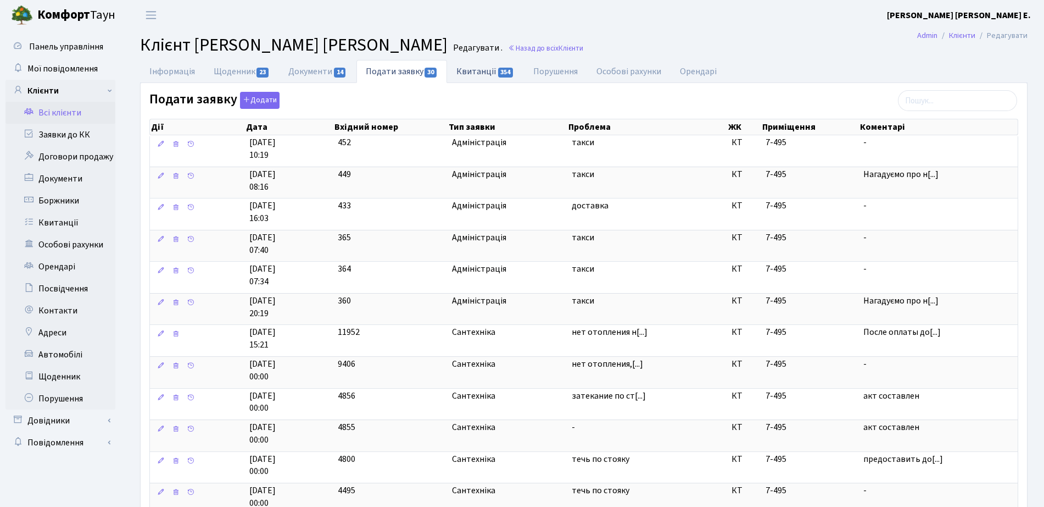
click at [485, 72] on link "Квитанції 354" at bounding box center [485, 71] width 76 height 23
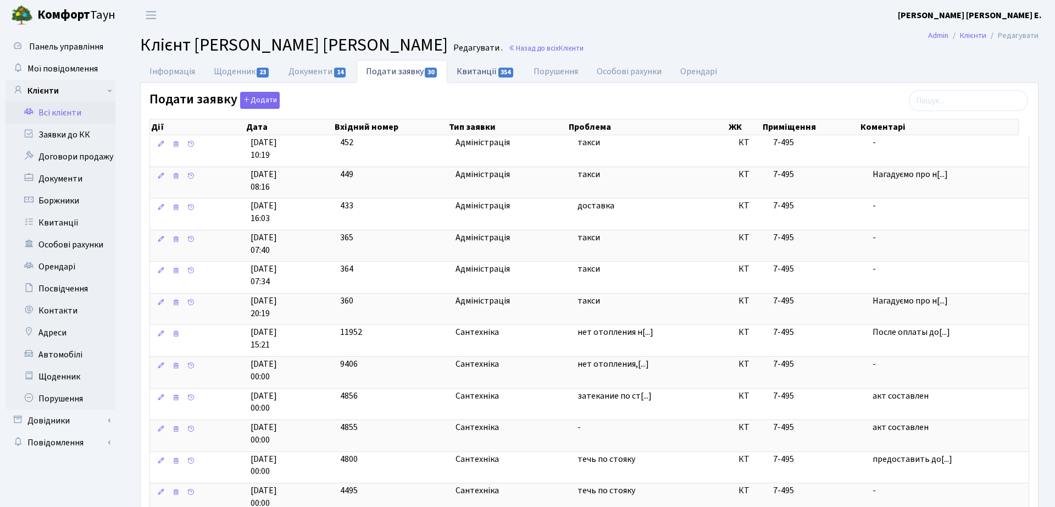
select select "25"
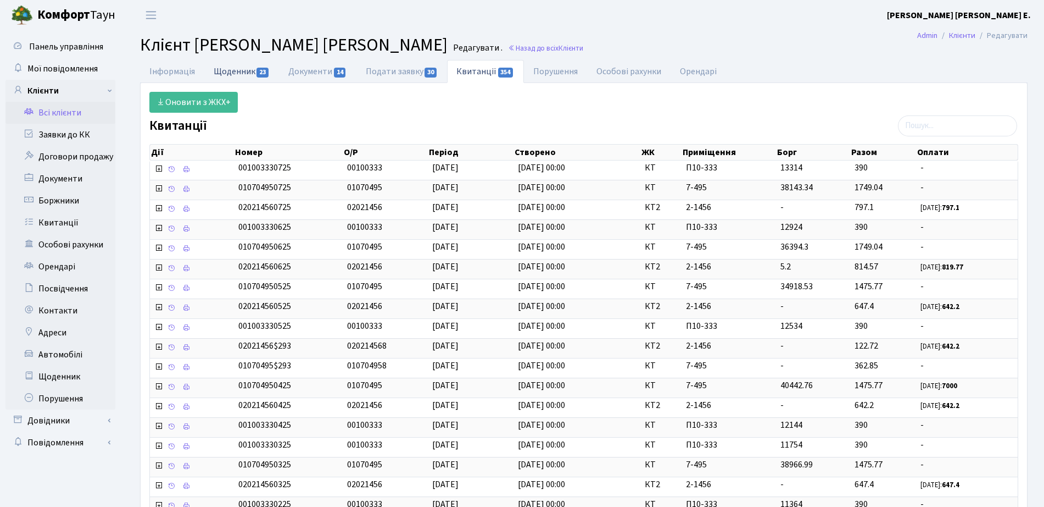
click at [263, 71] on span "23" at bounding box center [263, 73] width 12 height 10
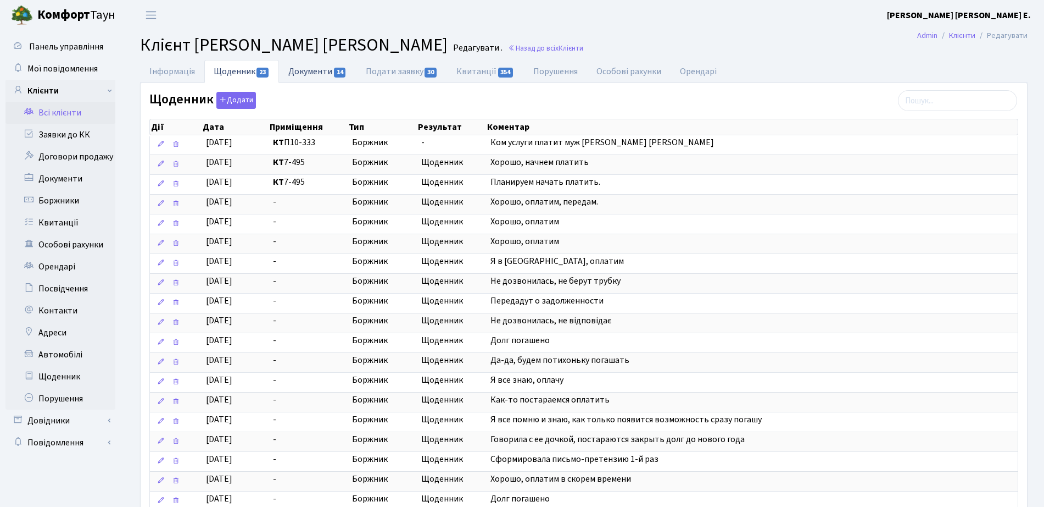
click at [331, 69] on link "Документи 14" at bounding box center [317, 71] width 77 height 23
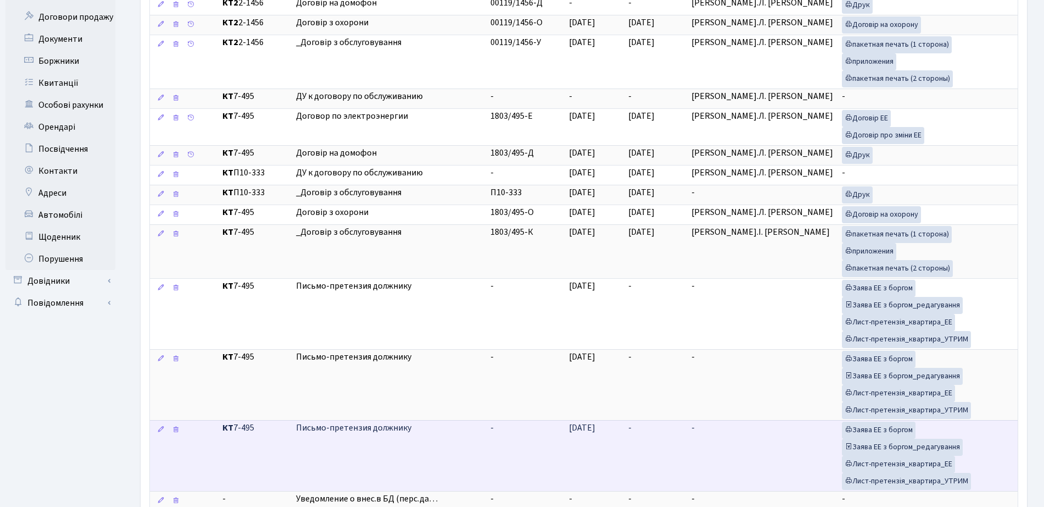
scroll to position [84, 0]
